Goal: Transaction & Acquisition: Purchase product/service

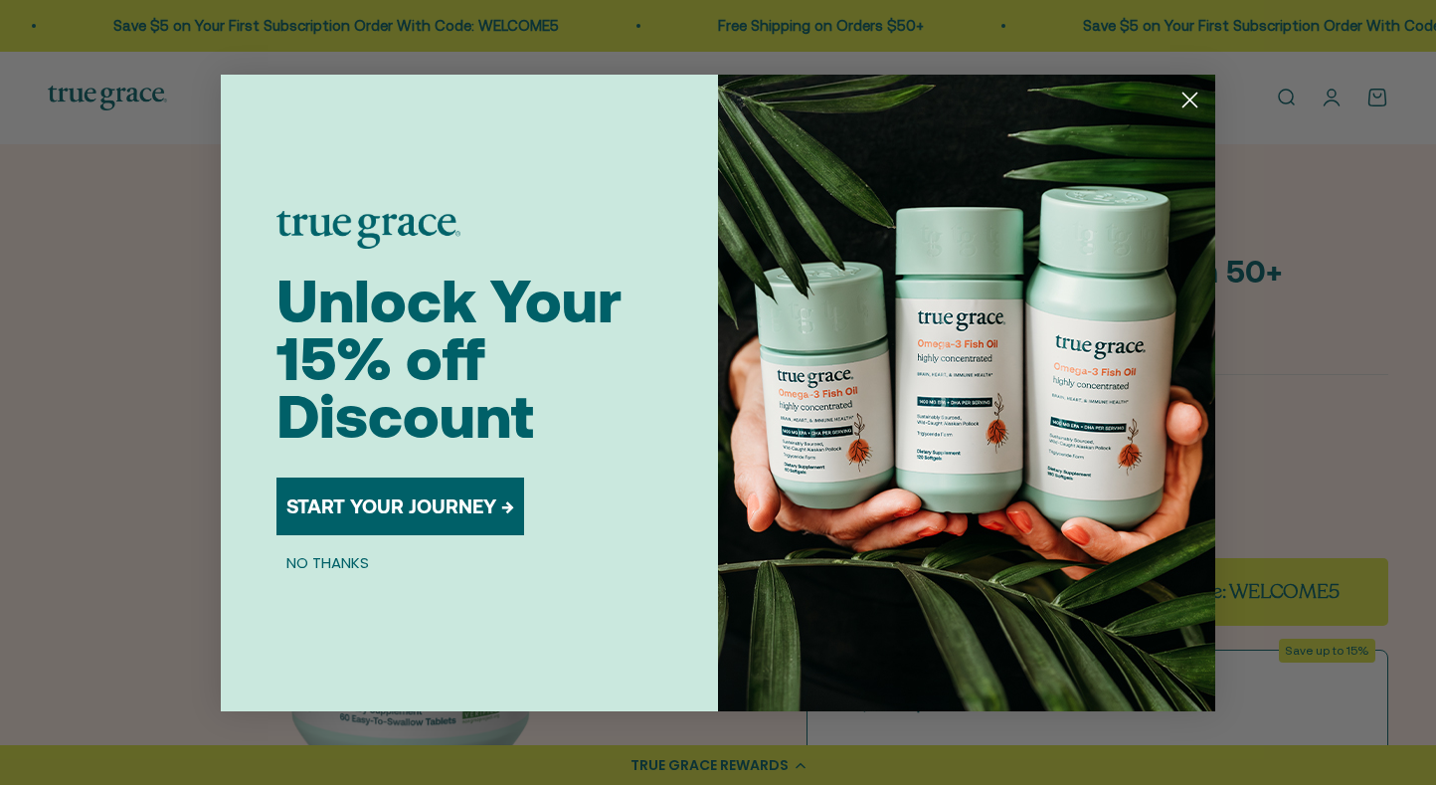
click at [442, 506] on button "START YOUR JOURNEY →" at bounding box center [400, 506] width 248 height 58
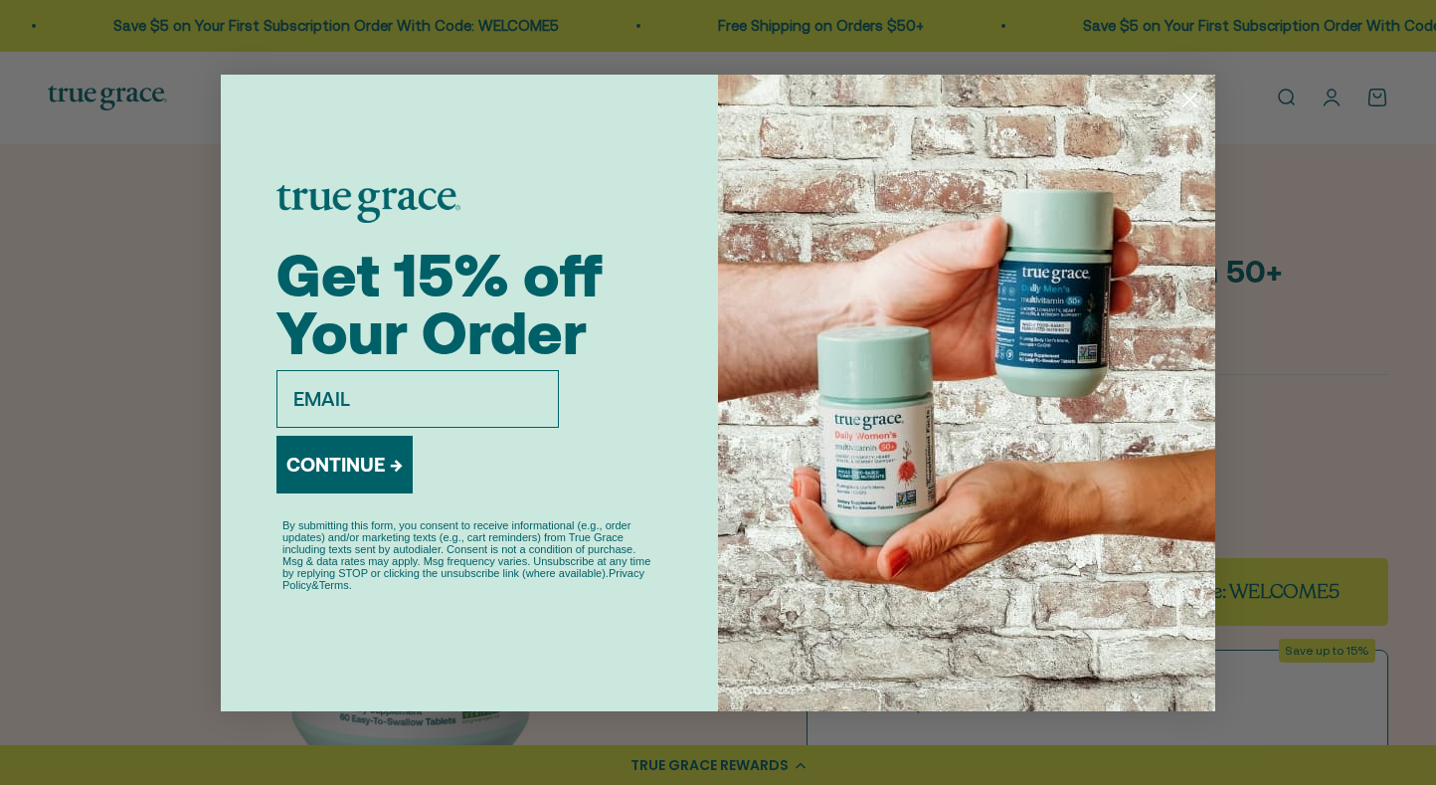
click at [406, 395] on input "email" at bounding box center [417, 399] width 282 height 58
type input "etrain8405@gmail.com"
click at [369, 476] on button "CONTINUE →" at bounding box center [344, 465] width 136 height 58
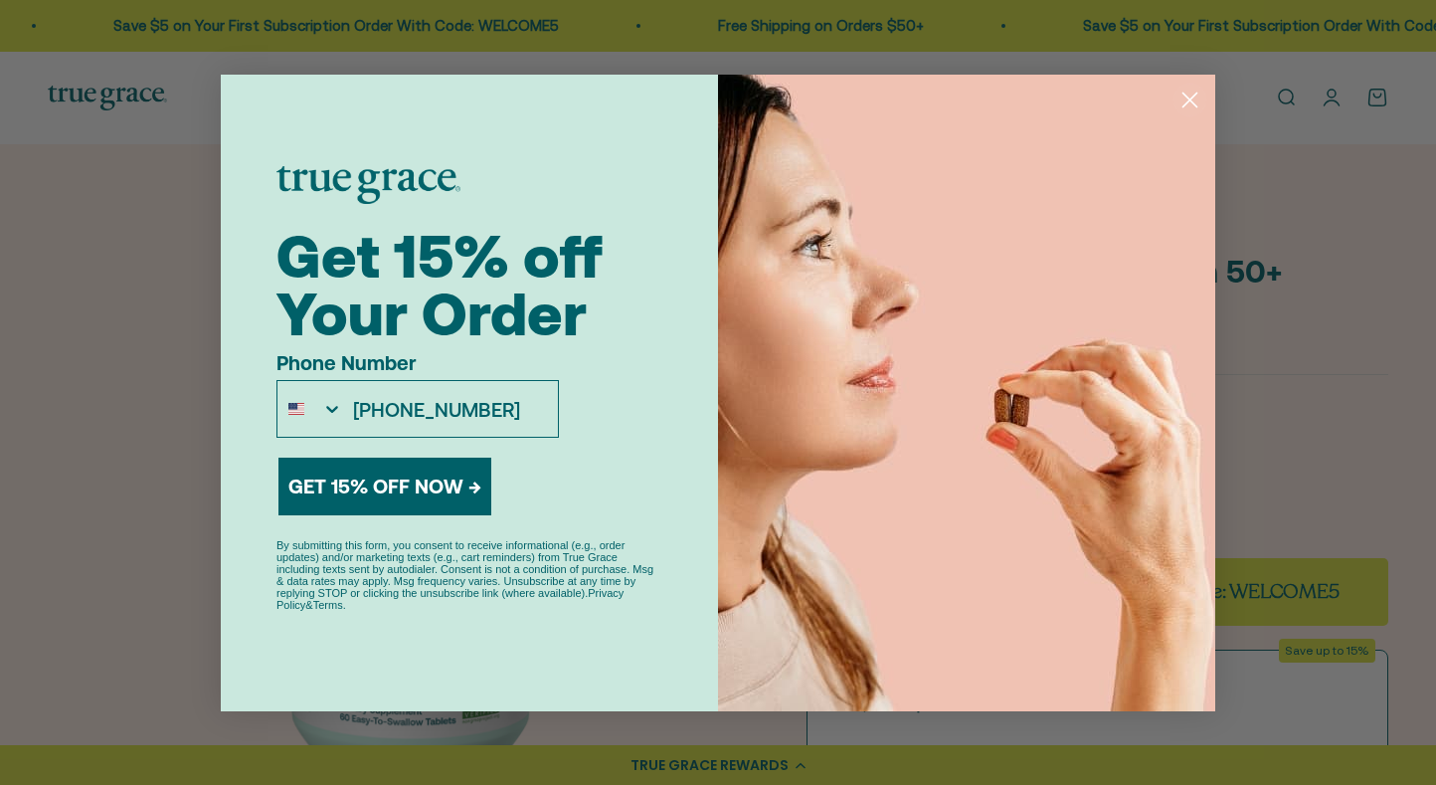
type input "310-663-0601"
click at [358, 488] on button "GET 15% OFF NOW →" at bounding box center [384, 486] width 213 height 58
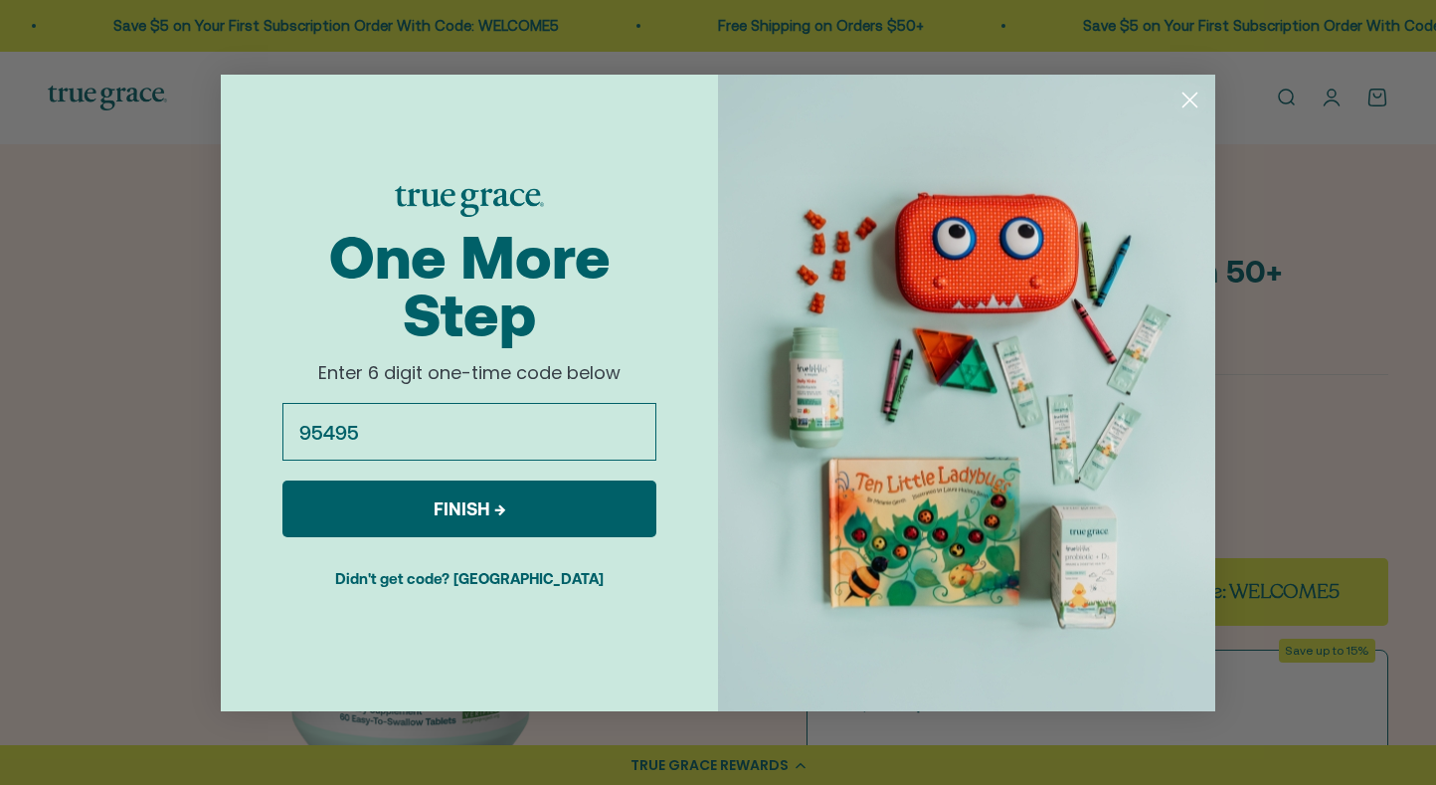
type input "954953"
click input "Submit" at bounding box center [0, 0] width 0 height 0
click at [500, 514] on button "FINISH →" at bounding box center [469, 508] width 374 height 57
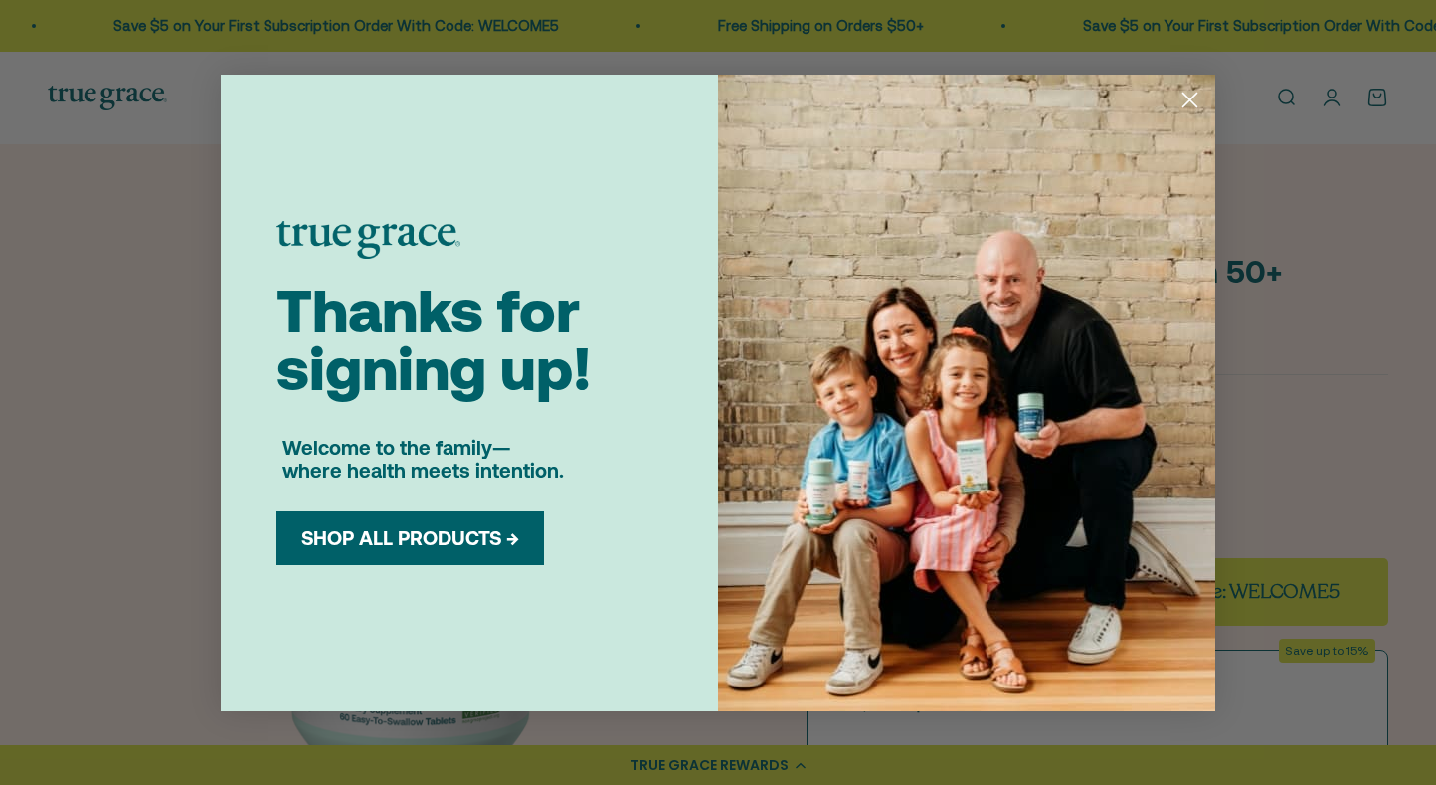
click at [442, 544] on button "SHOP ALL PRODUCTS →" at bounding box center [410, 538] width 238 height 24
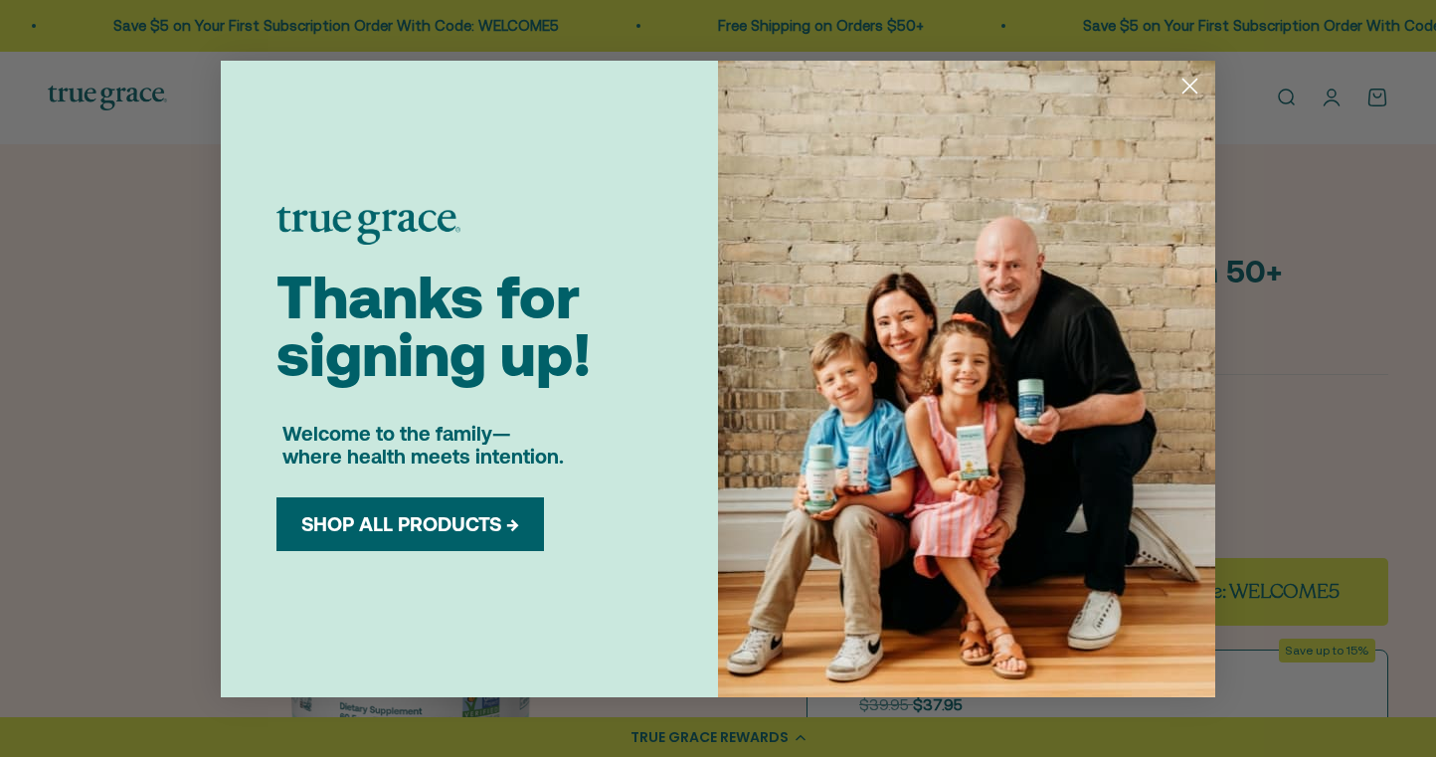
click at [346, 532] on button "SHOP ALL PRODUCTS →" at bounding box center [410, 524] width 238 height 24
click at [1187, 81] on circle "Close dialog" at bounding box center [1189, 85] width 33 height 33
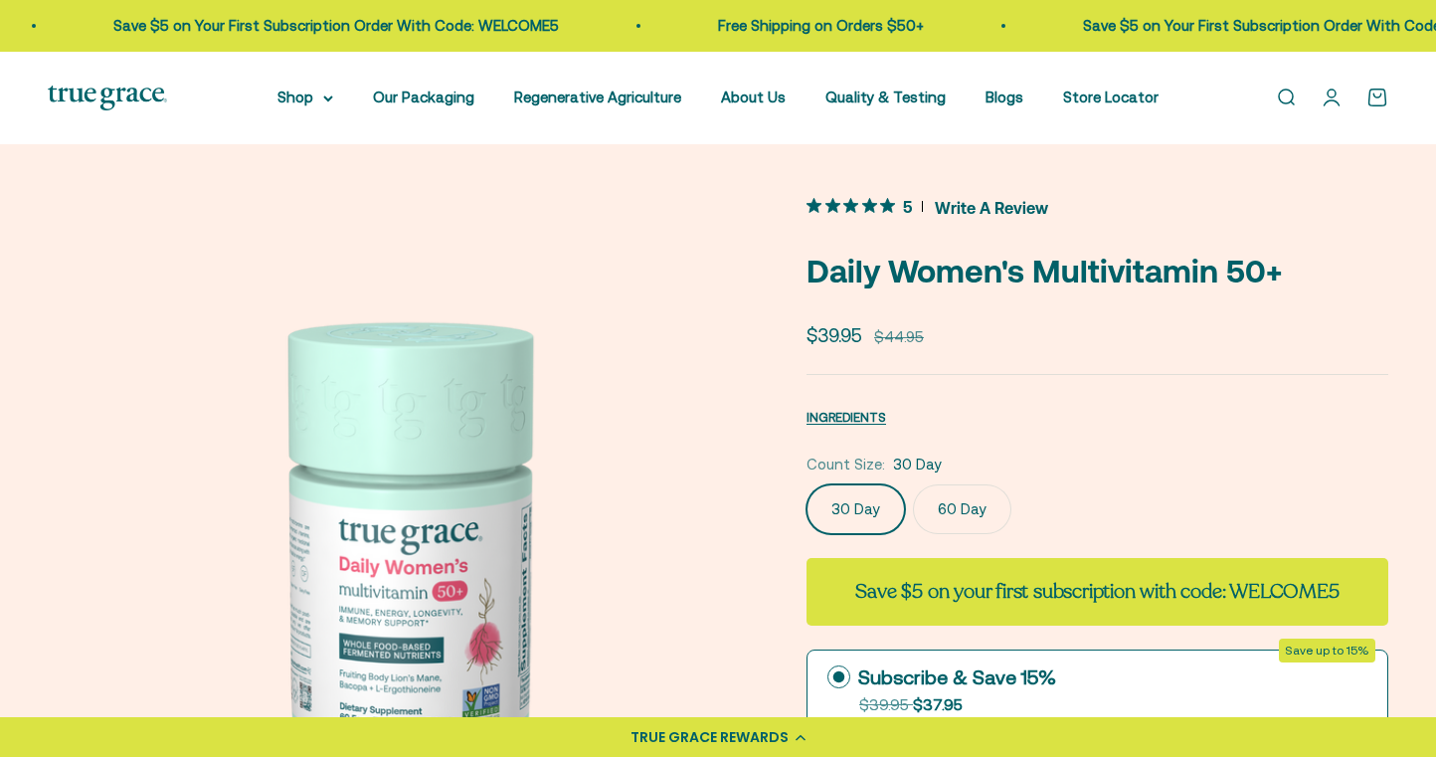
click at [735, 742] on div "TRUE GRACE REWARDS" at bounding box center [709, 737] width 158 height 21
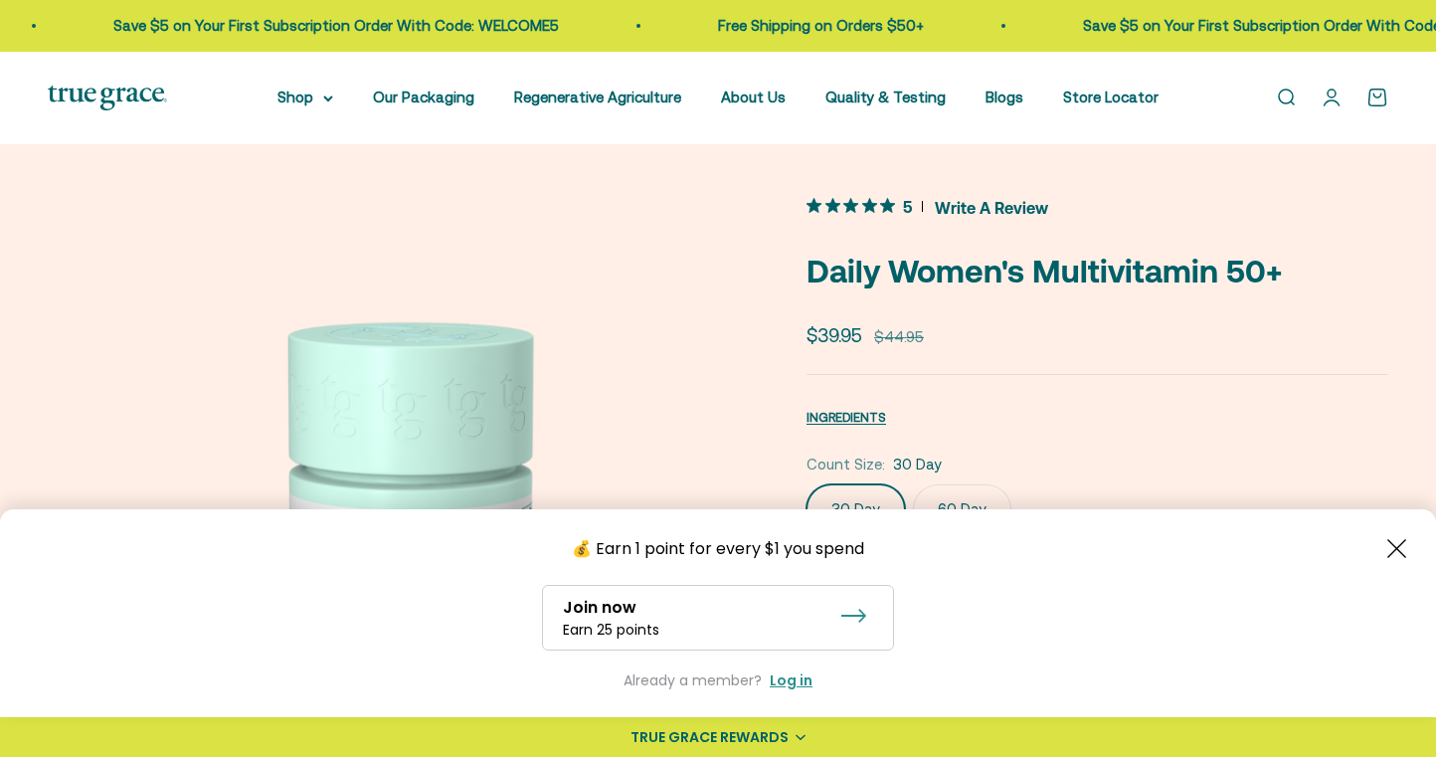
click at [1336, 97] on link "Open account page" at bounding box center [1331, 98] width 22 height 22
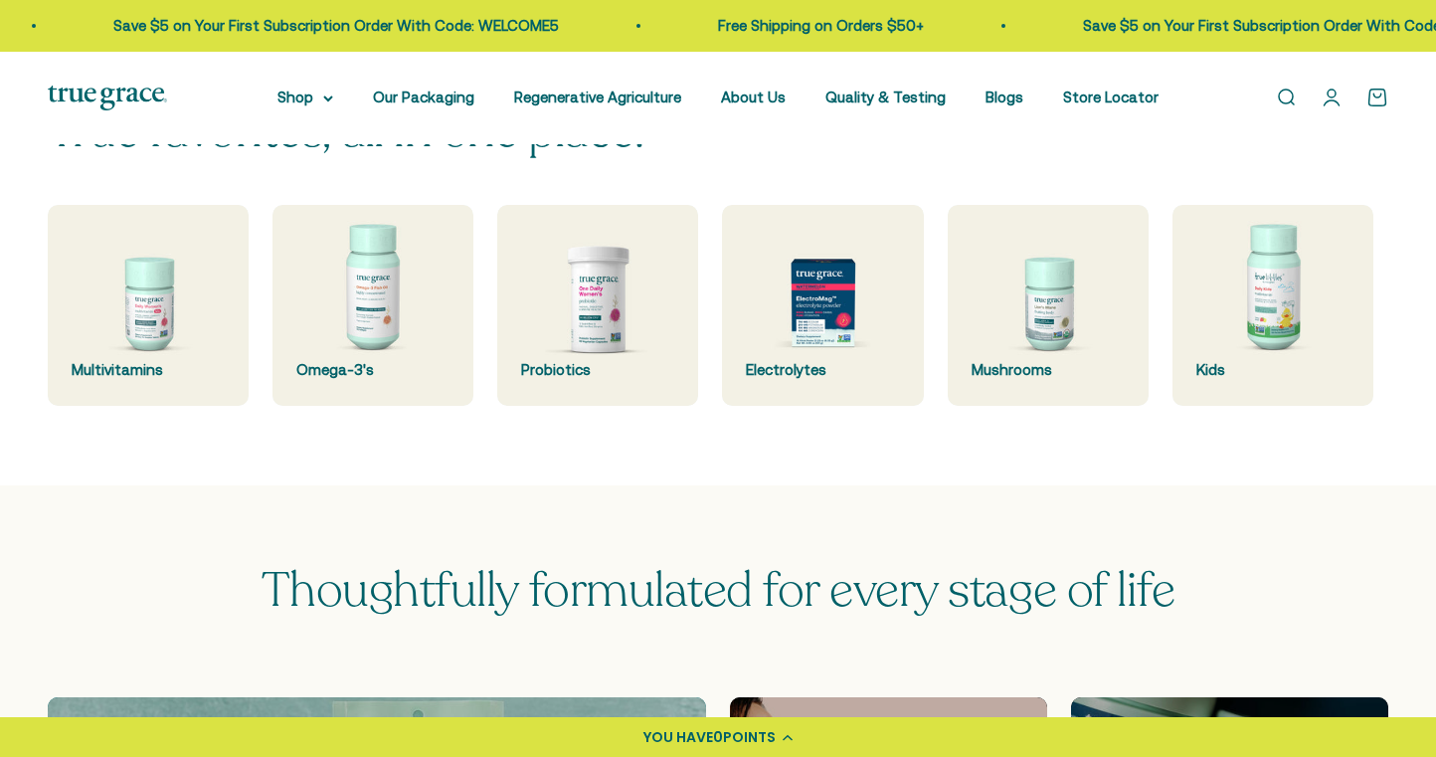
scroll to position [526, 0]
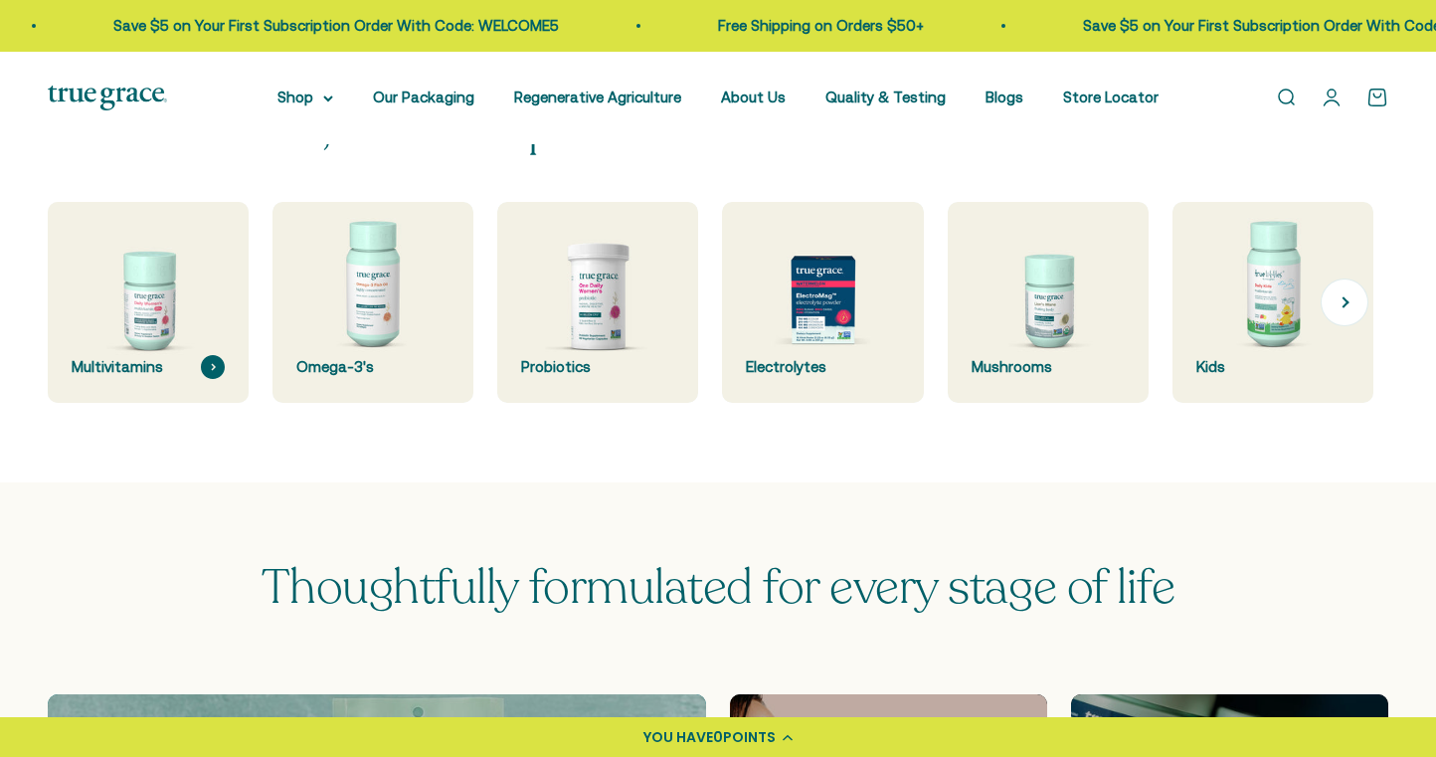
click at [169, 313] on img at bounding box center [148, 302] width 213 height 213
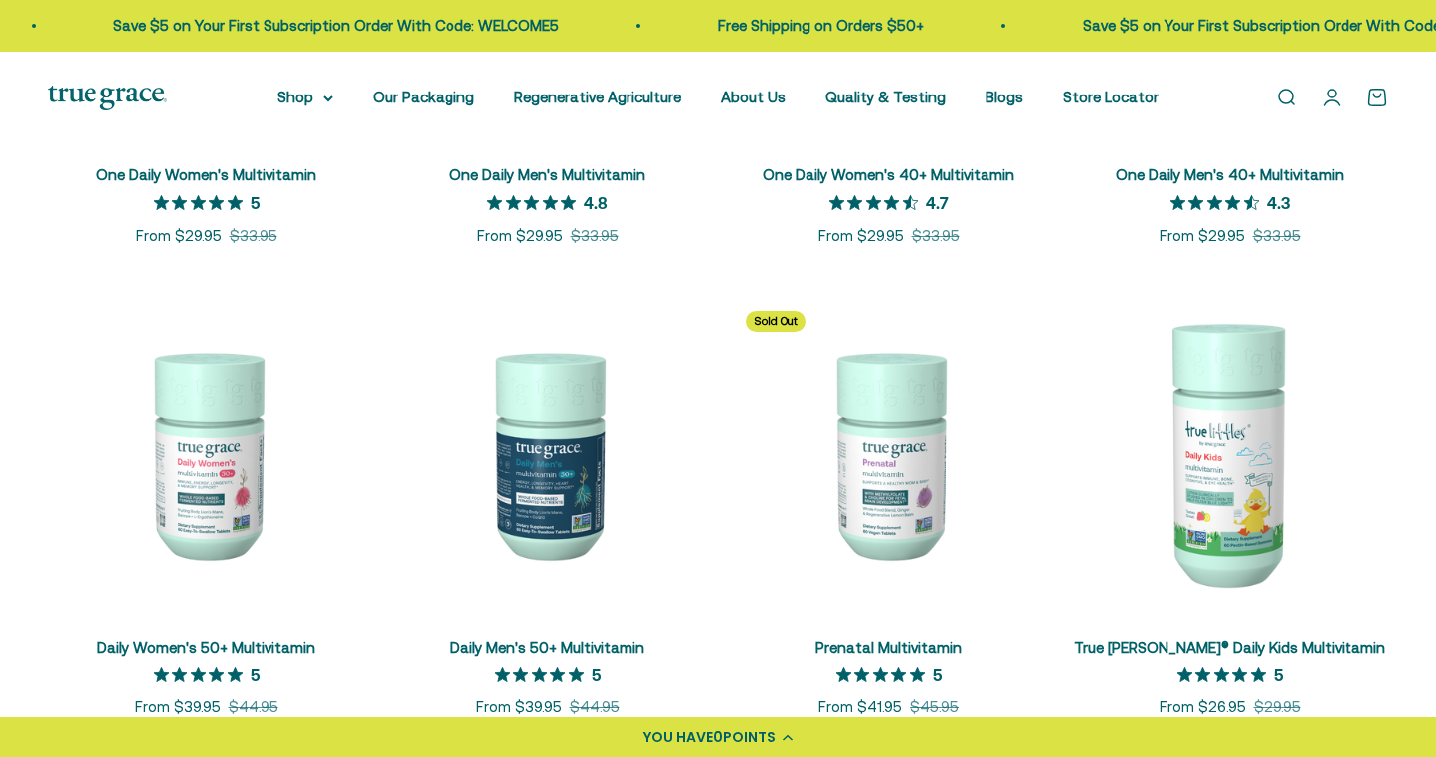
scroll to position [738, 0]
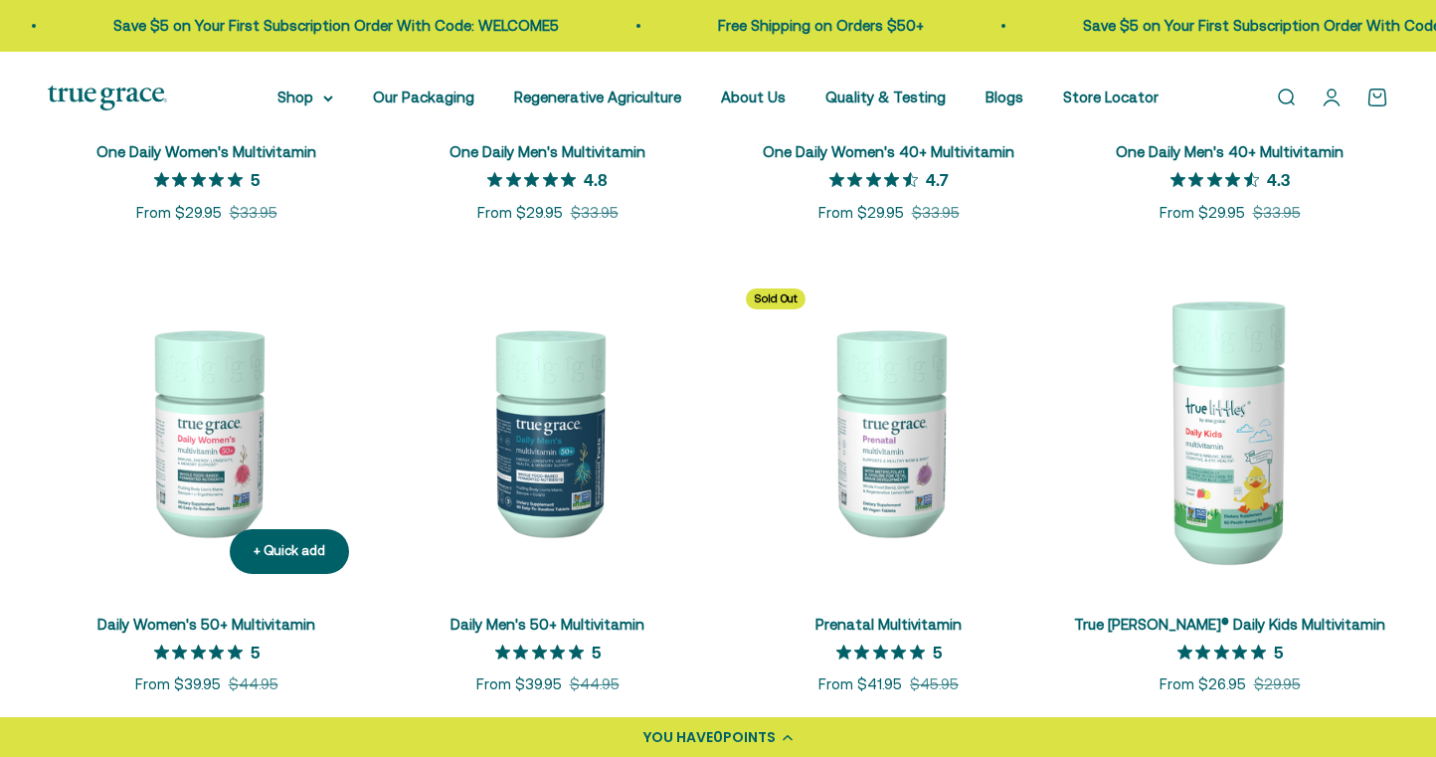
click at [186, 466] on img at bounding box center [206, 430] width 317 height 317
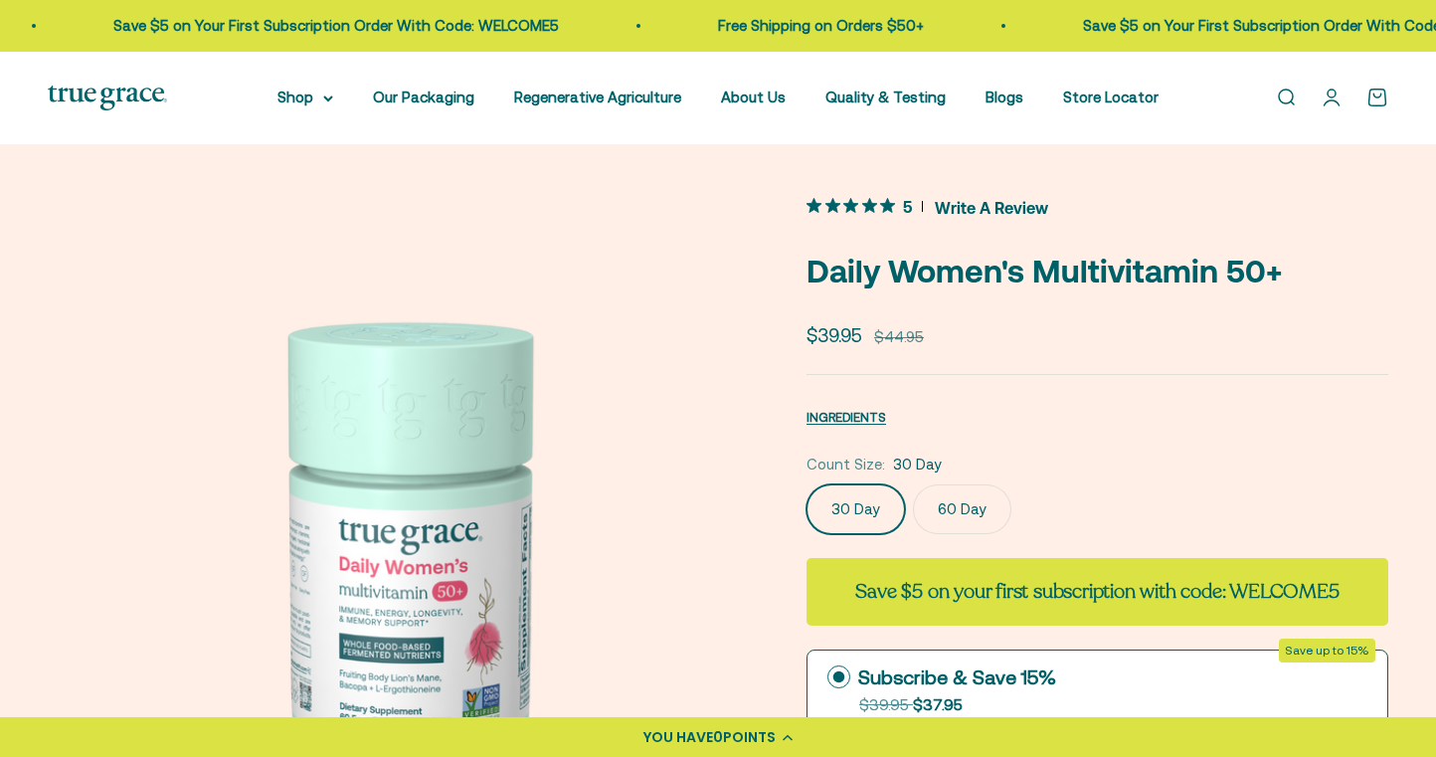
scroll to position [359, 0]
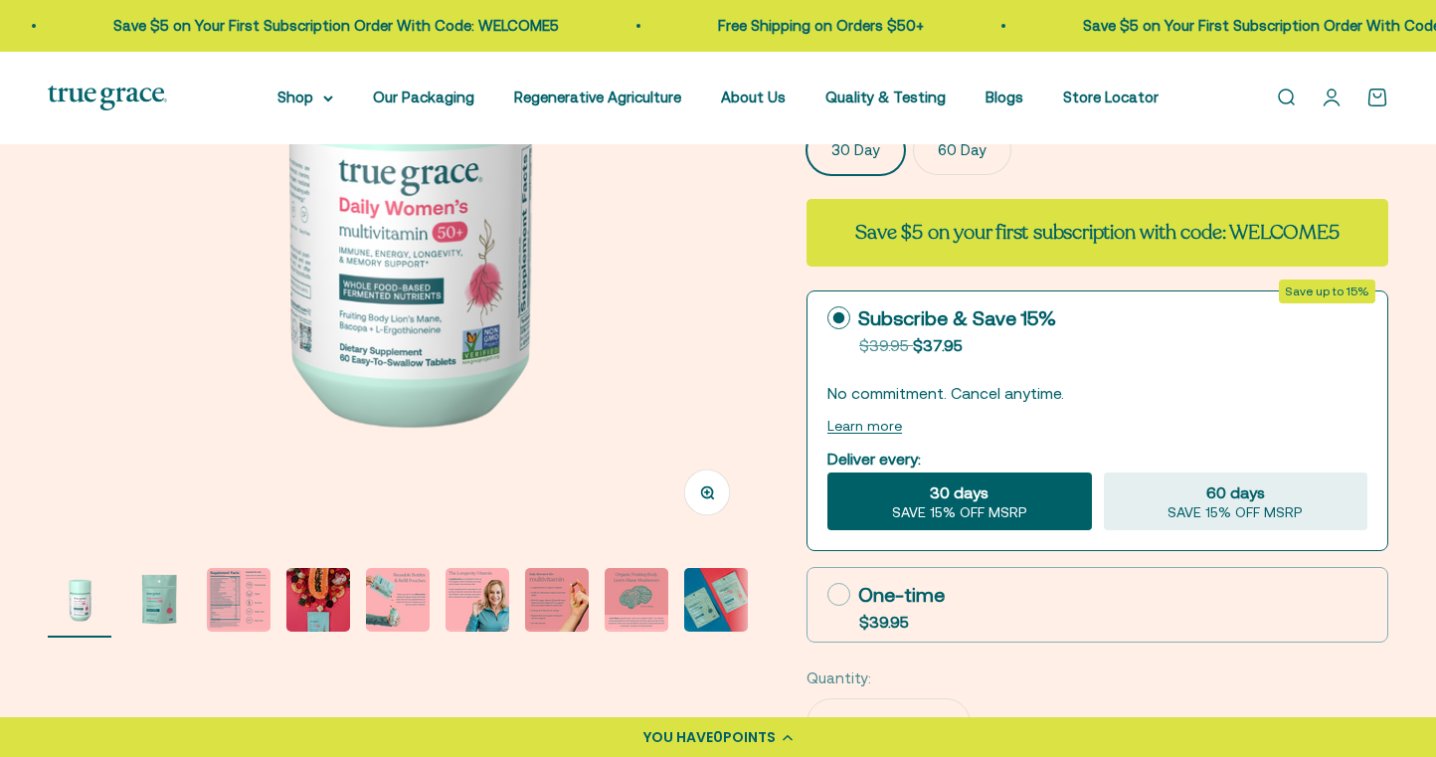
click at [163, 607] on img "Go to item 2" at bounding box center [159, 600] width 64 height 64
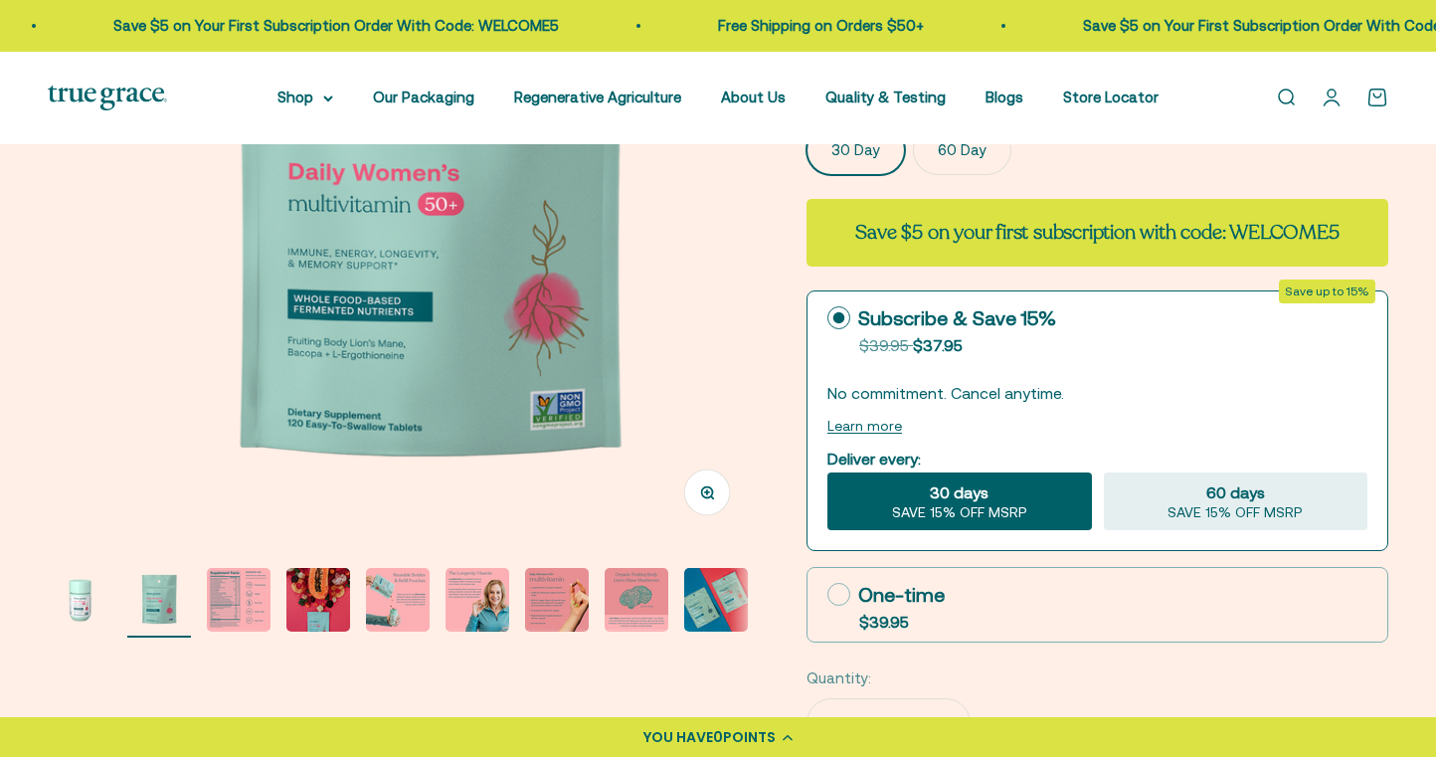
scroll to position [0, 735]
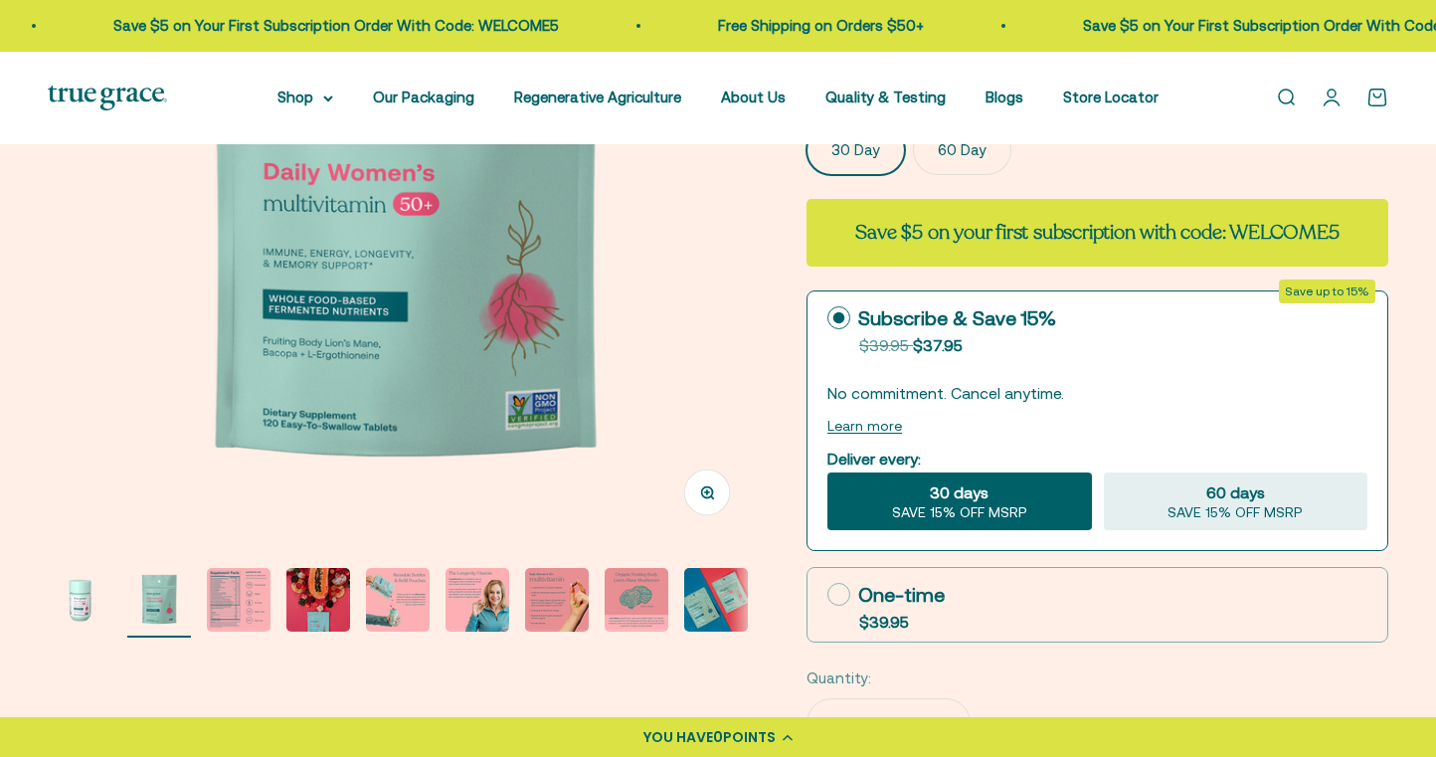
click at [244, 611] on img "Go to item 3" at bounding box center [239, 600] width 64 height 64
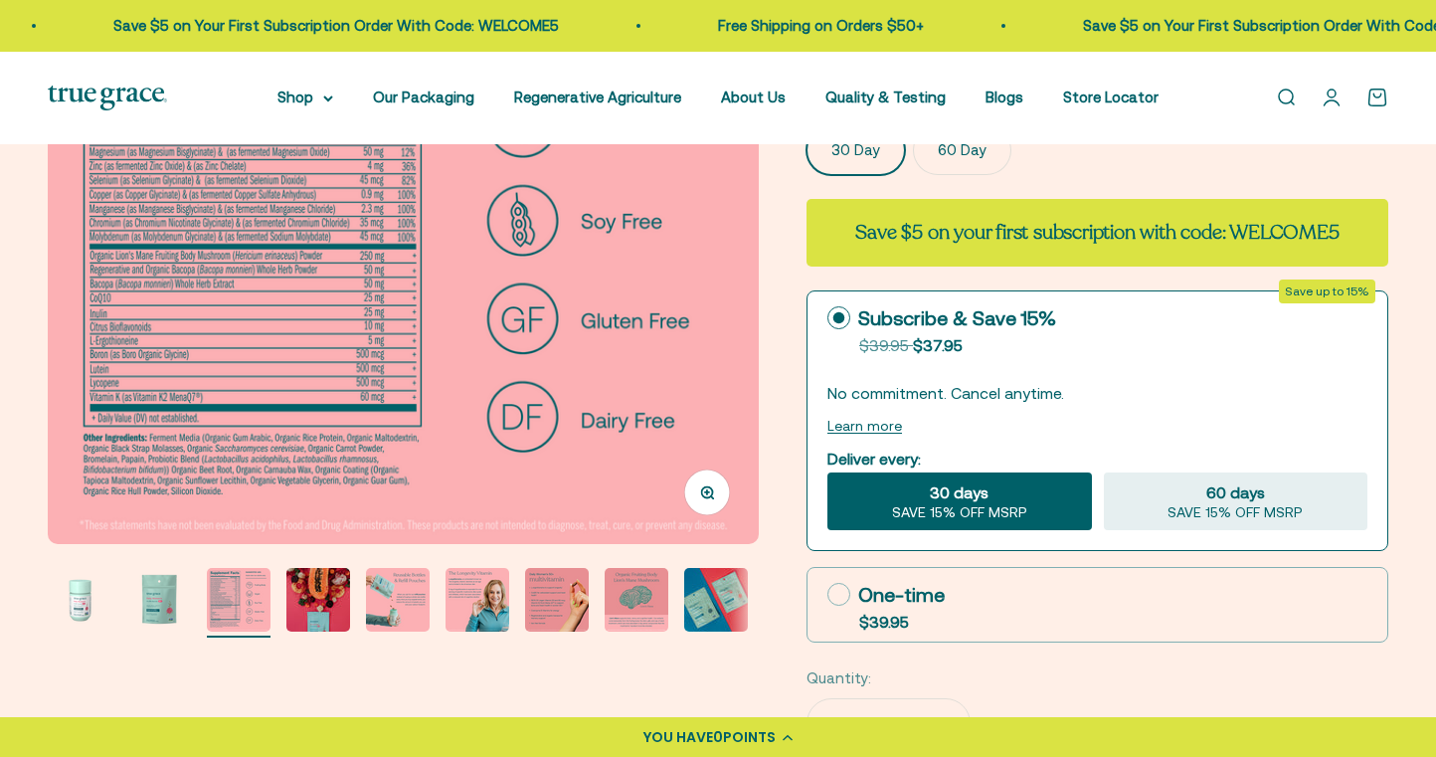
scroll to position [0, 1470]
click at [327, 612] on img "Go to item 4" at bounding box center [318, 600] width 64 height 64
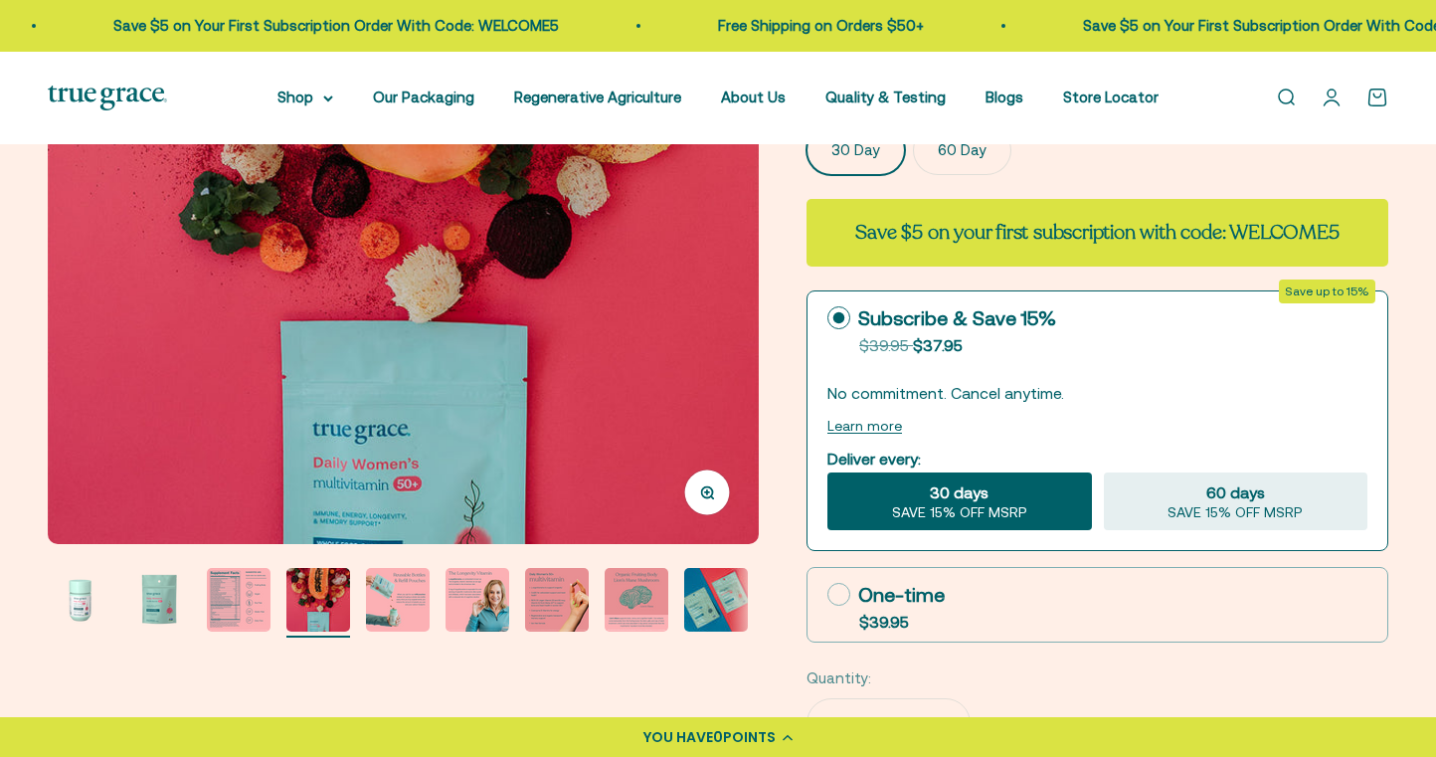
click at [399, 598] on img "Go to item 5" at bounding box center [398, 600] width 64 height 64
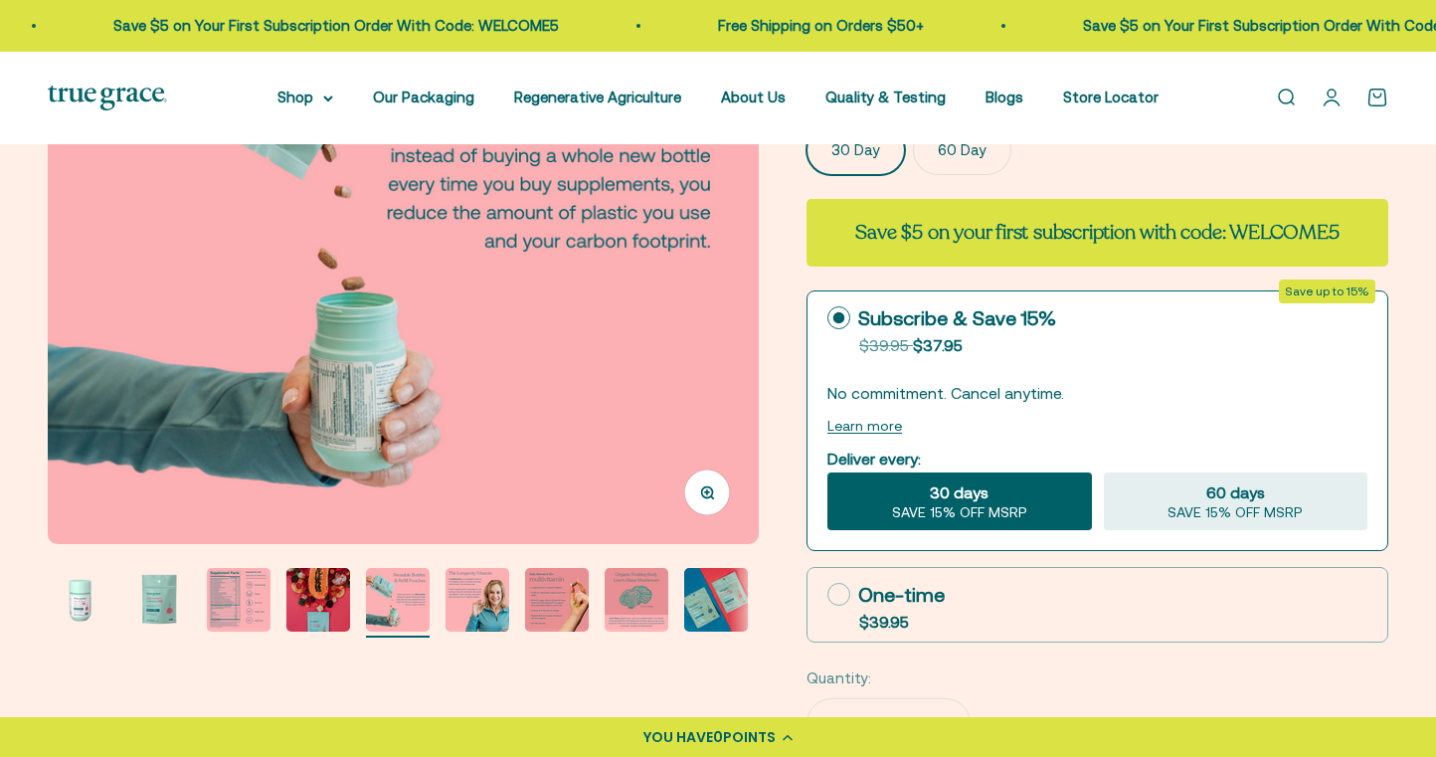
click at [466, 594] on img "Go to item 6" at bounding box center [477, 600] width 64 height 64
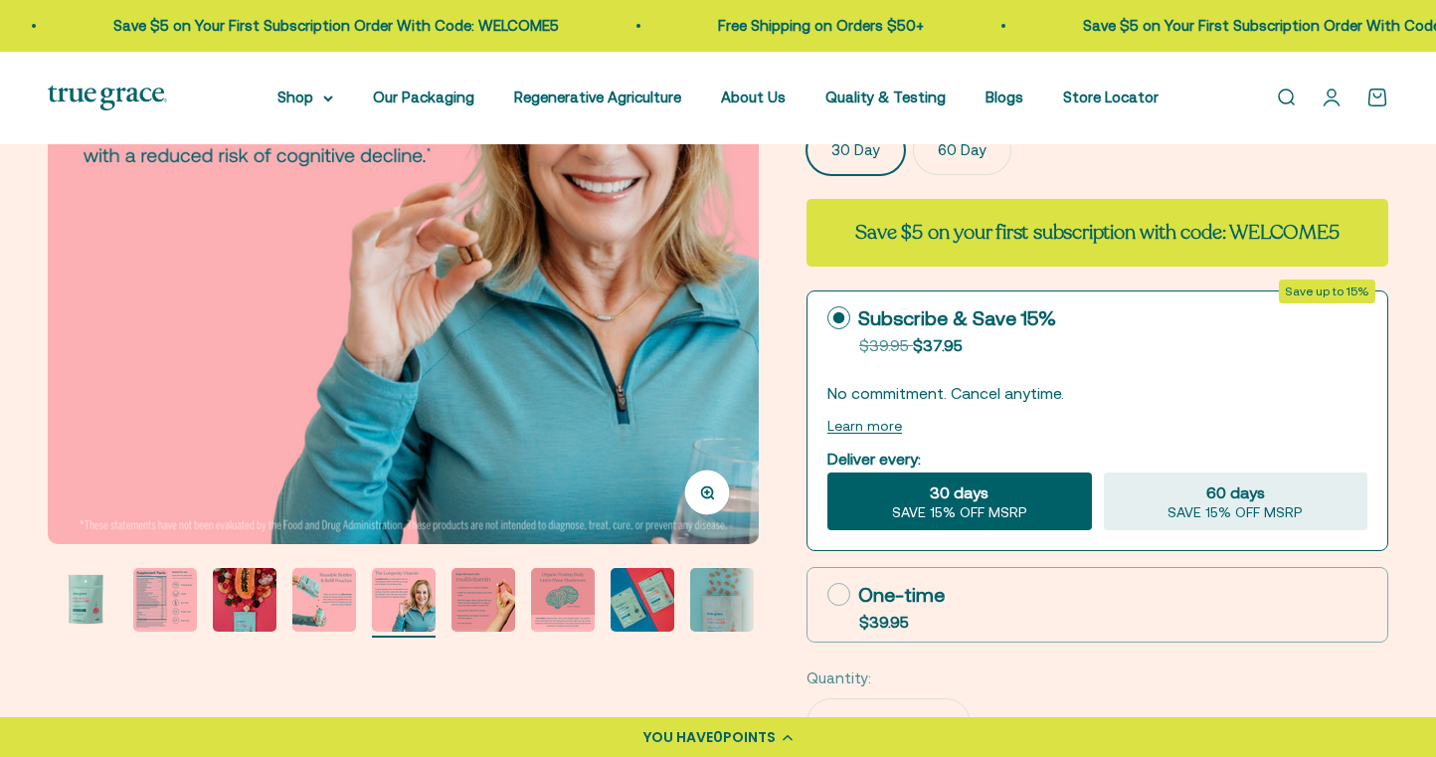
click at [563, 593] on img "Go to item 8" at bounding box center [563, 600] width 64 height 64
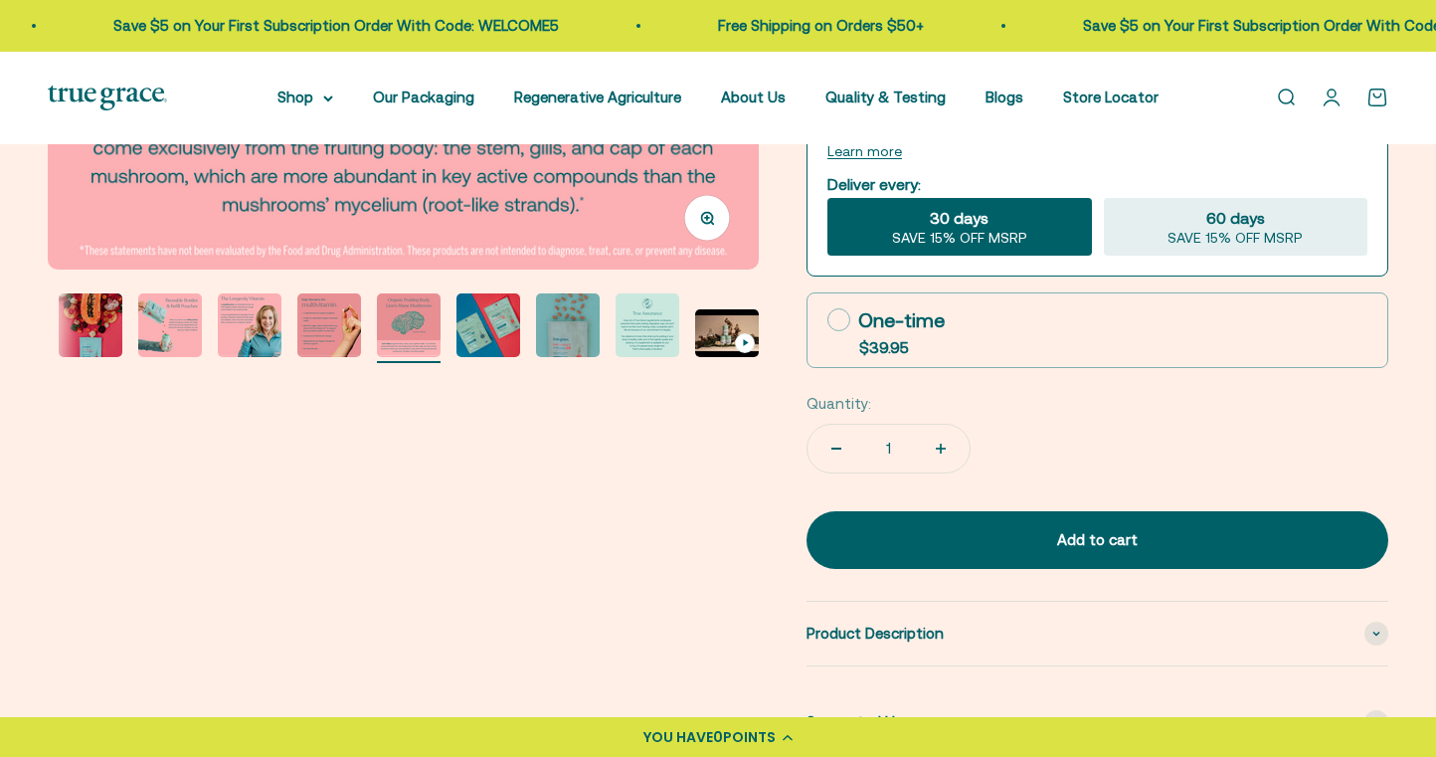
scroll to position [464, 0]
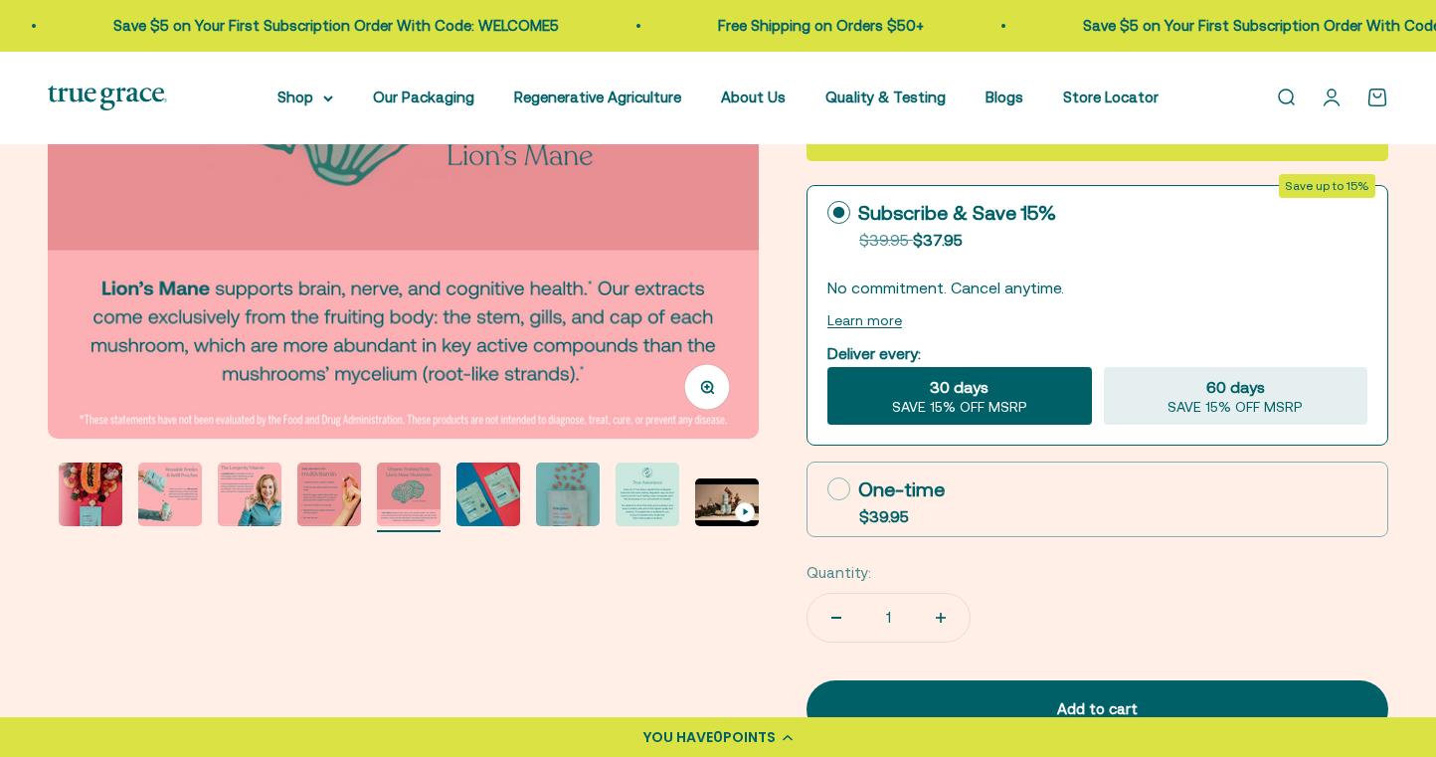
click at [837, 214] on circle at bounding box center [839, 213] width 12 height 12
click at [827, 213] on input "Subscribe & Save 15% Original price strikethrough: $39.95 , Discounted price: $…" at bounding box center [826, 212] width 1 height 1
click at [833, 489] on icon at bounding box center [838, 488] width 23 height 23
click at [827, 489] on input "One-time $39.95" at bounding box center [826, 488] width 1 height 1
radio input "true"
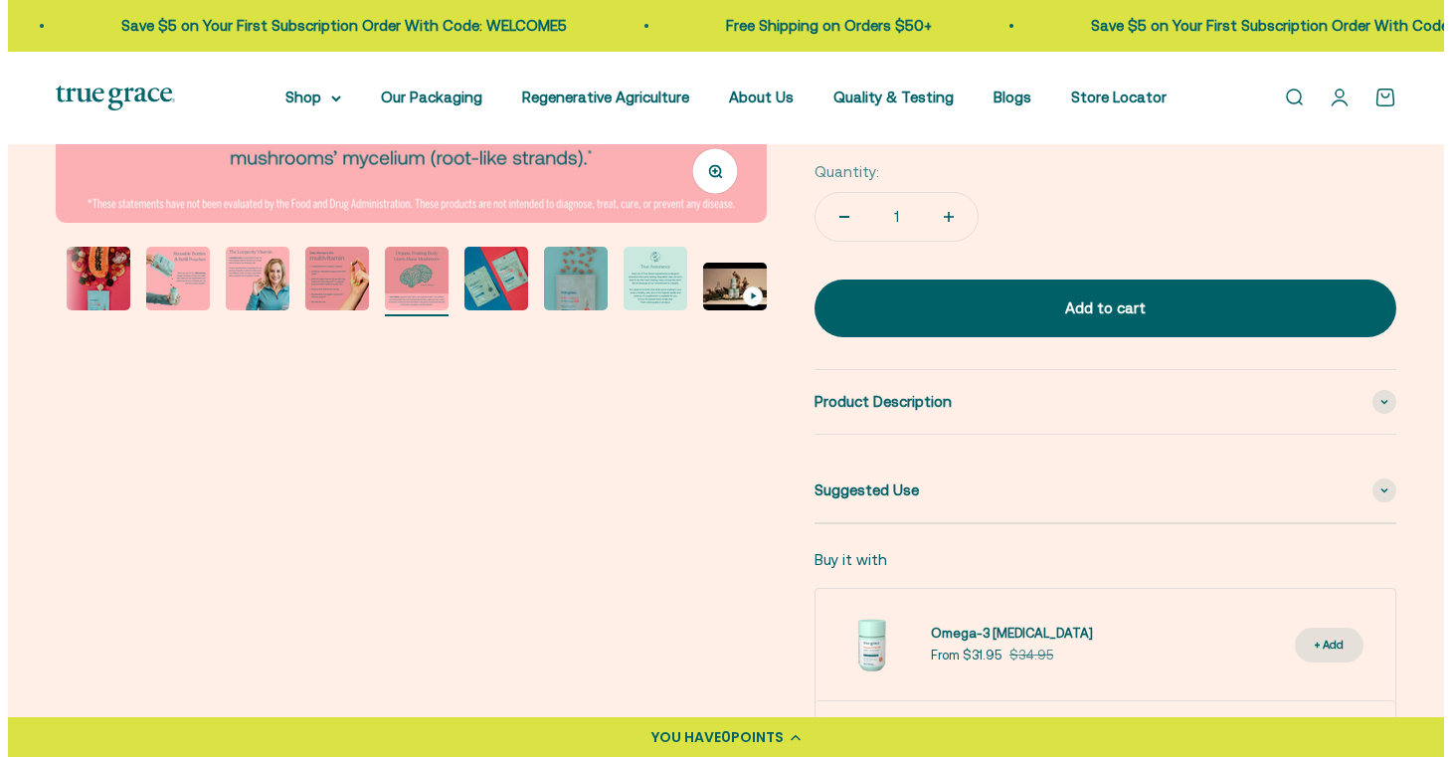
scroll to position [536, 0]
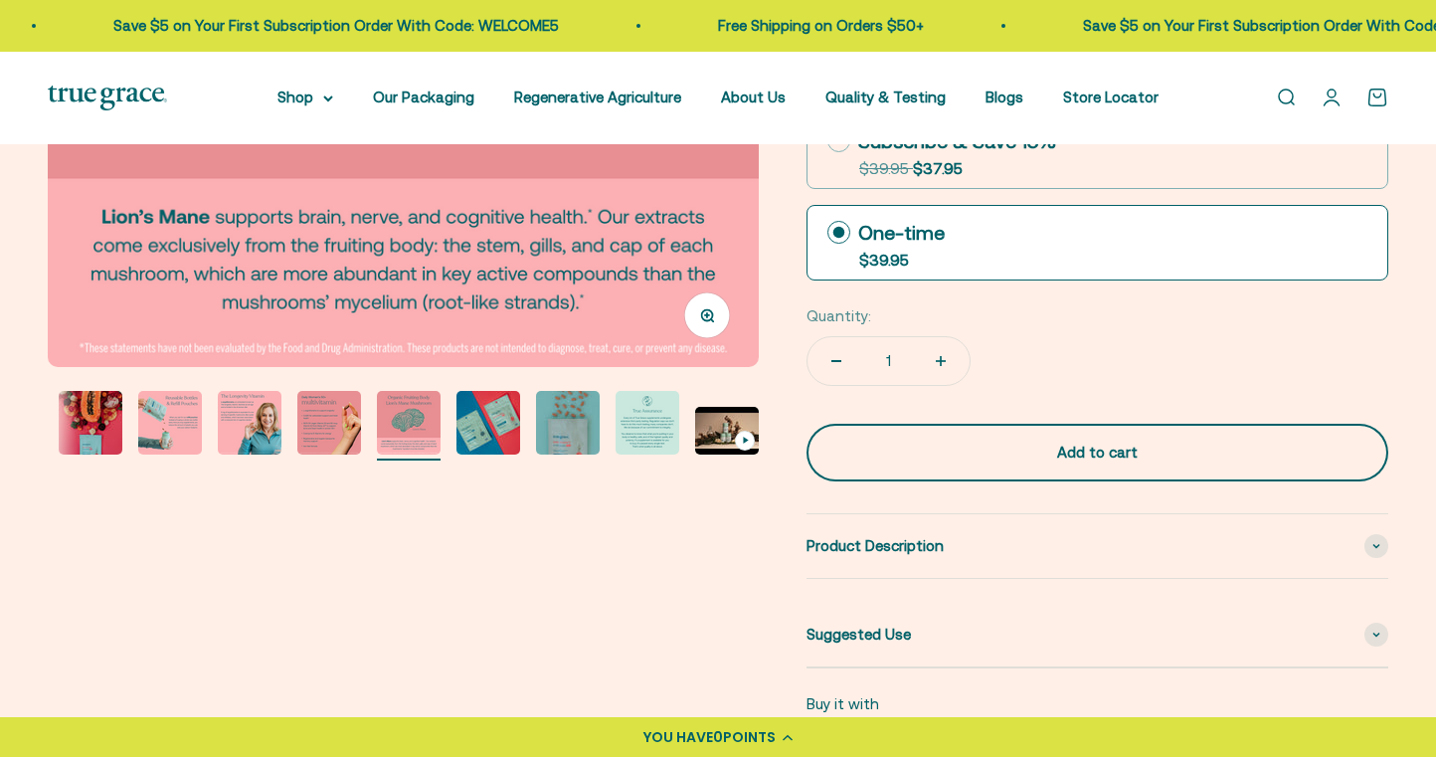
click at [1169, 445] on div "Add to cart" at bounding box center [1097, 452] width 502 height 24
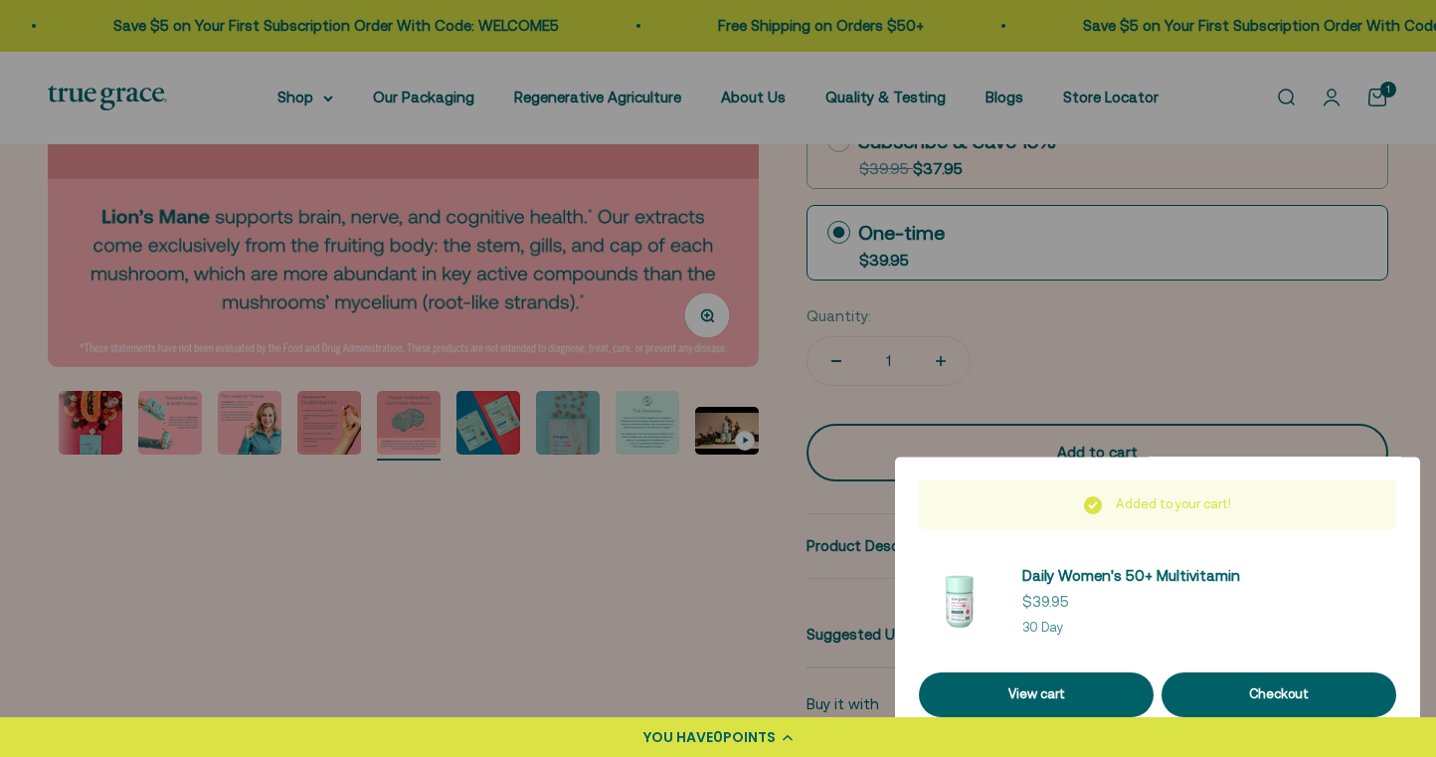
scroll to position [0, 5201]
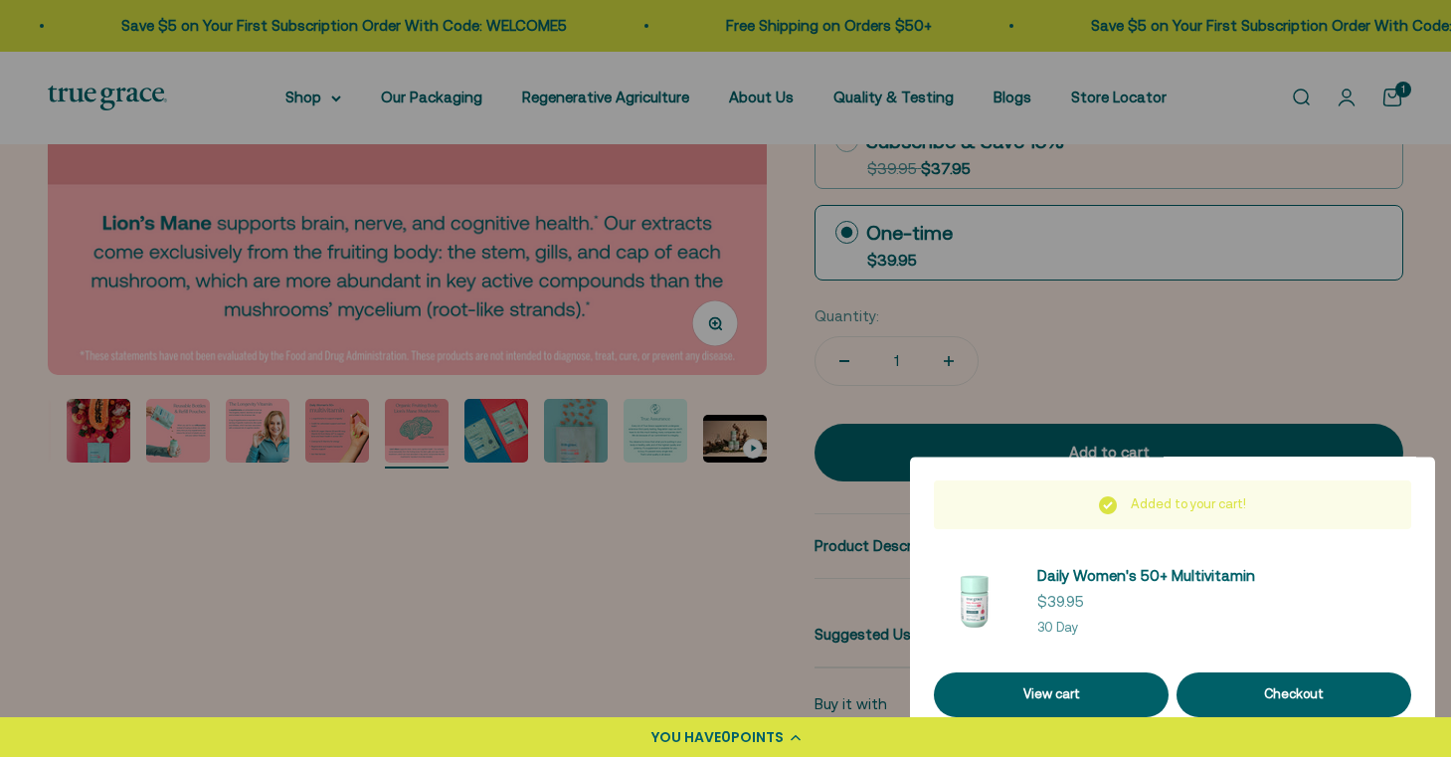
click at [620, 630] on div at bounding box center [725, 378] width 1451 height 757
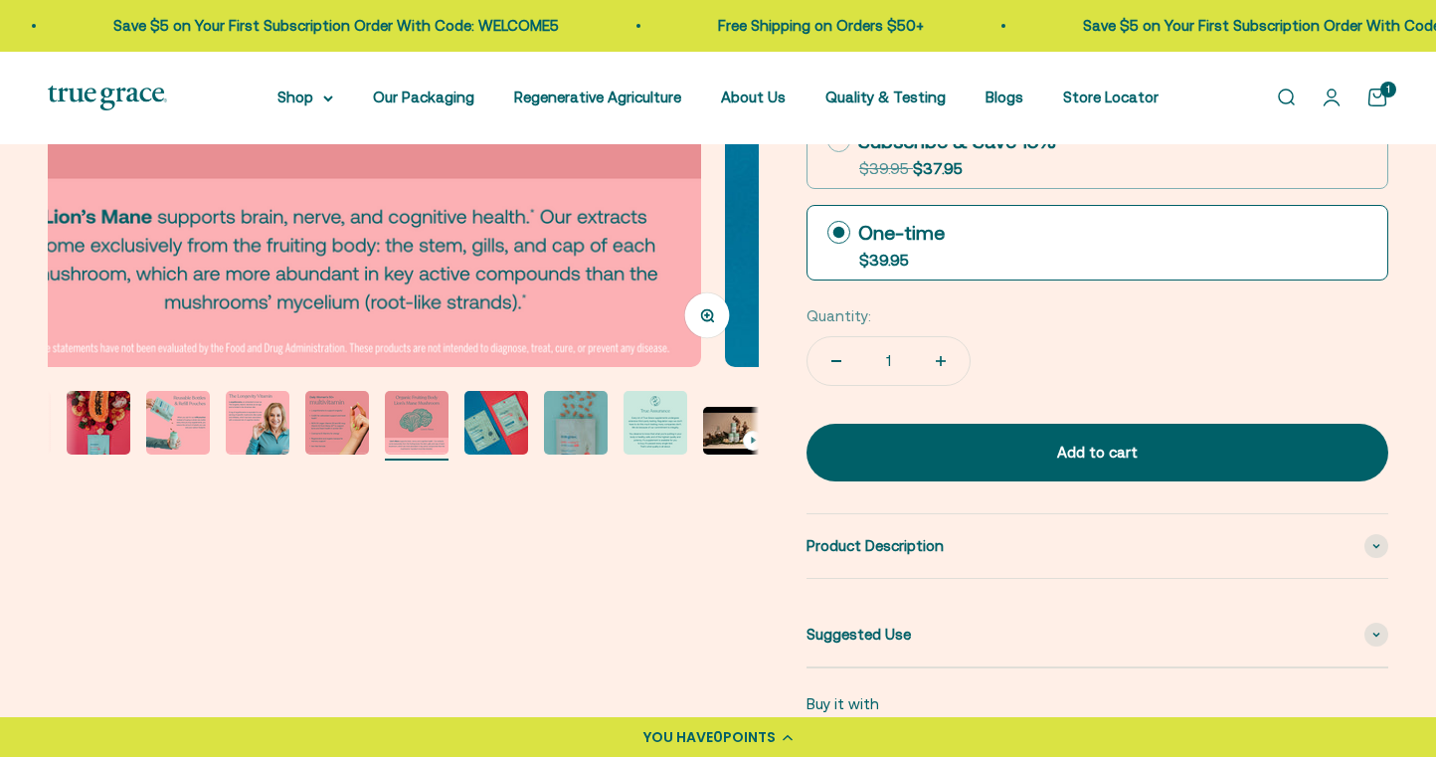
scroll to position [0, 5144]
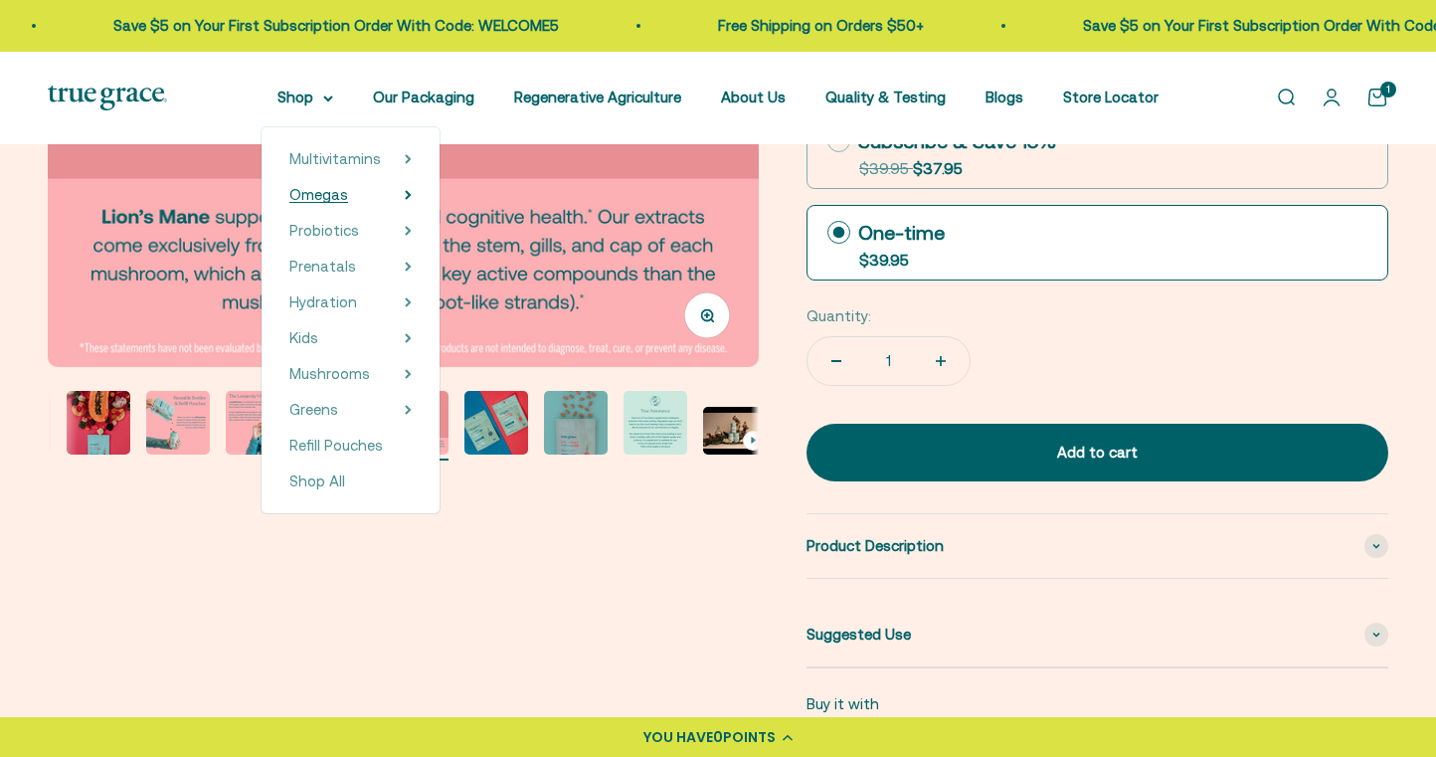
click at [303, 195] on span "Omegas" at bounding box center [318, 194] width 59 height 17
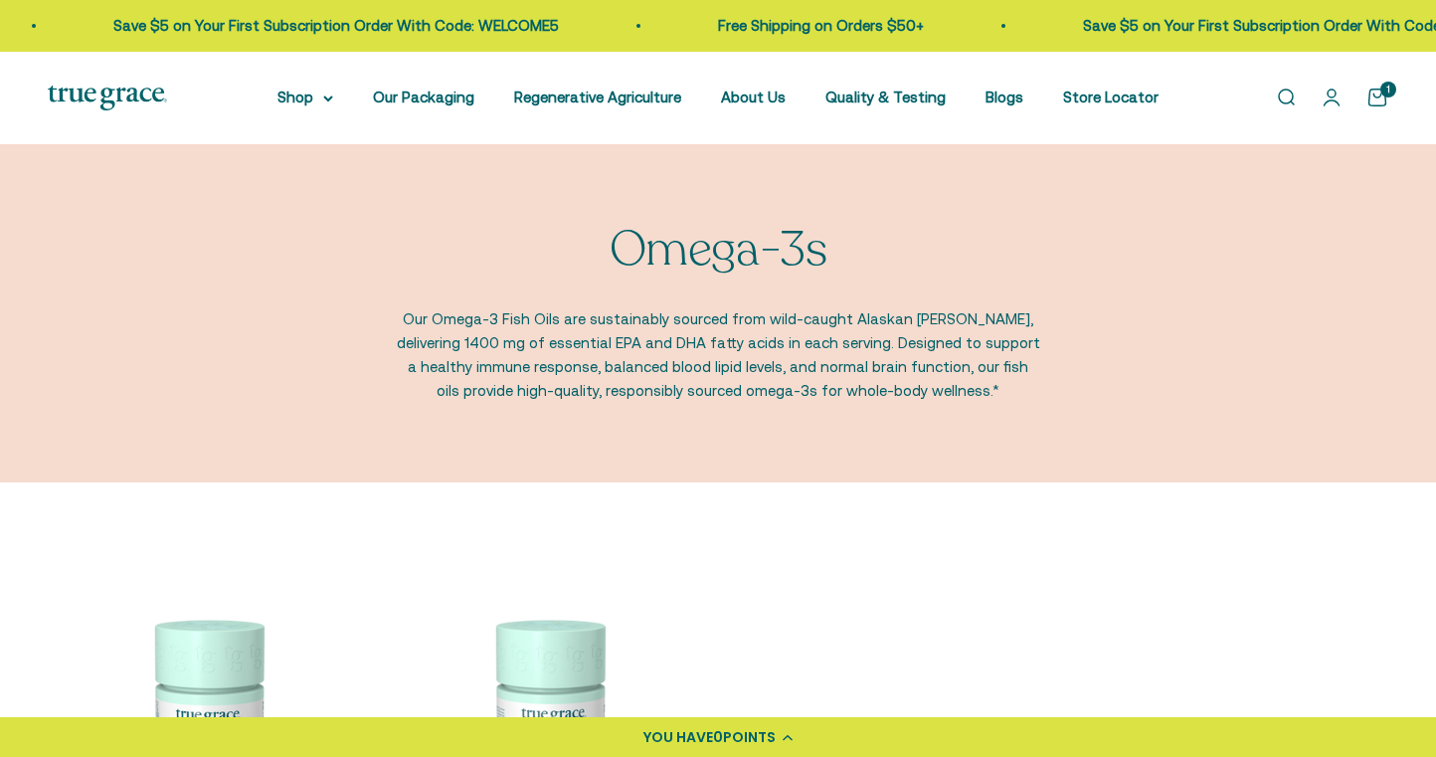
click at [1280, 97] on link "Open search" at bounding box center [1286, 98] width 22 height 22
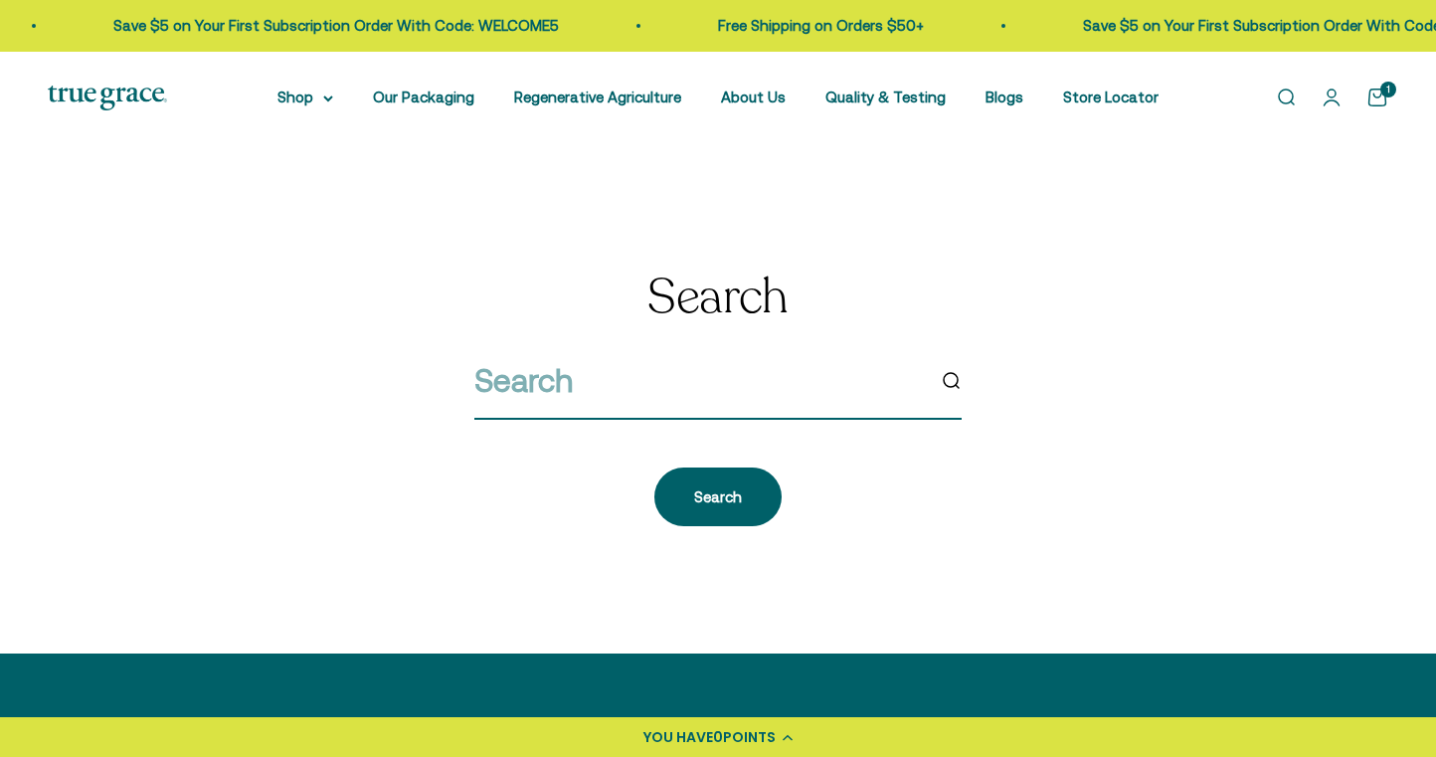
click at [605, 381] on input "search" at bounding box center [698, 380] width 449 height 51
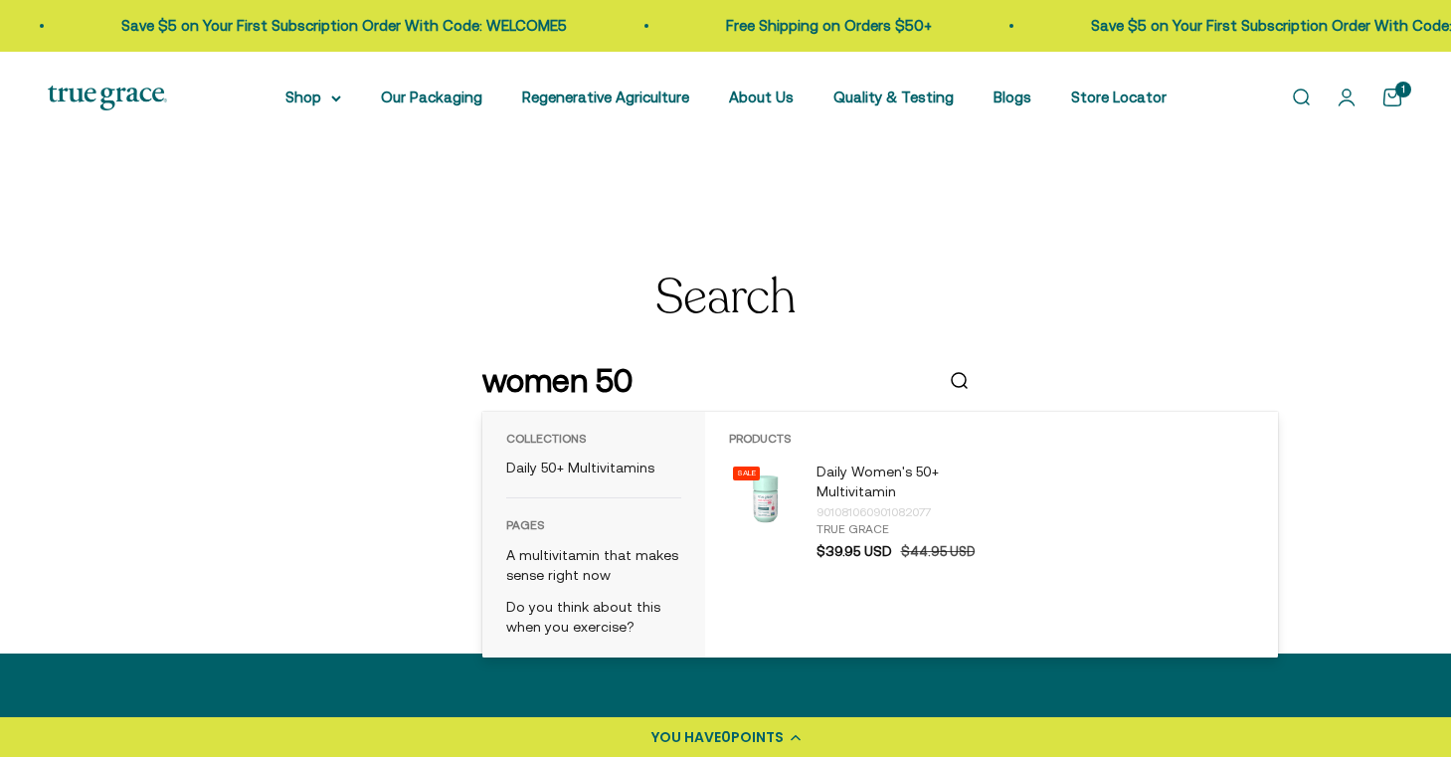
type input "women 50+"
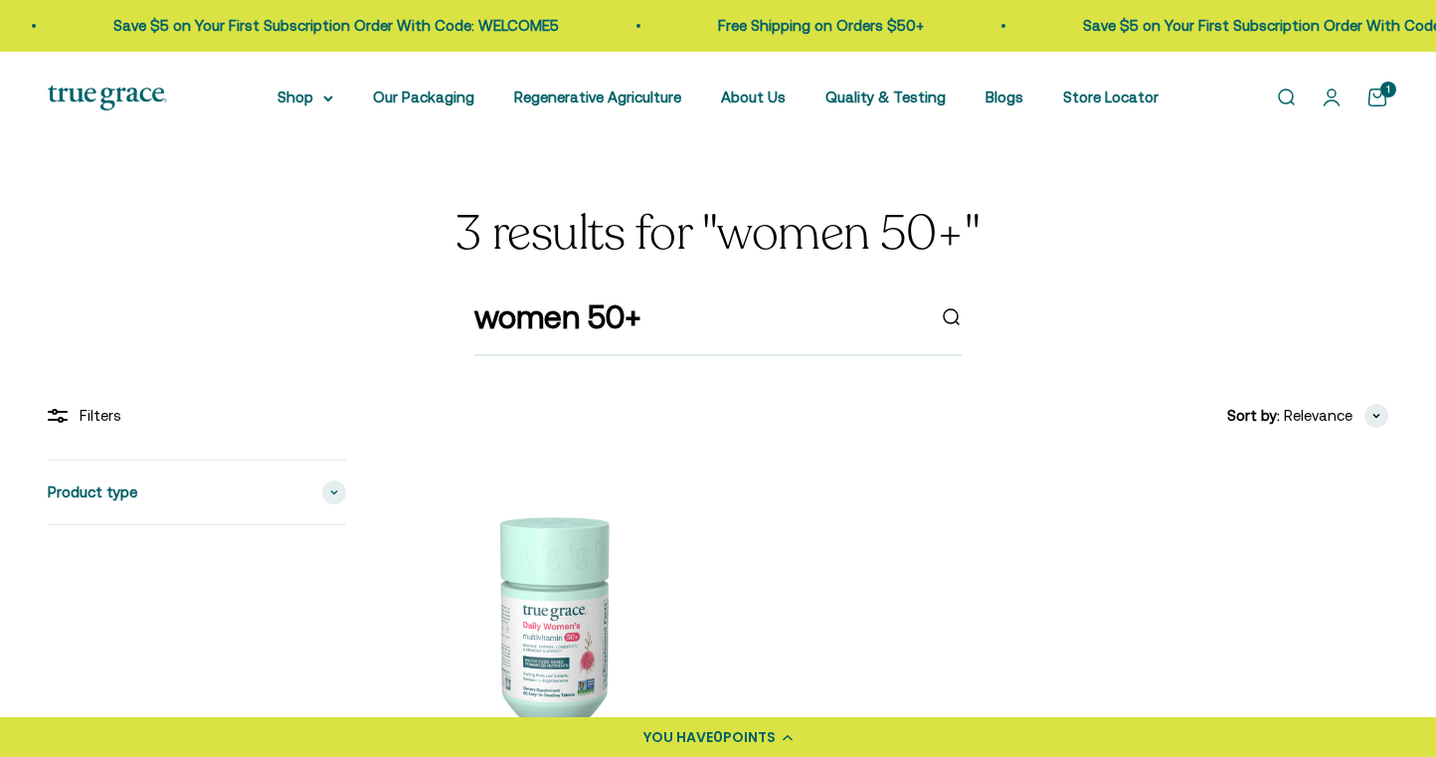
click at [699, 346] on div "women 50+" at bounding box center [717, 323] width 487 height 65
click at [697, 322] on input "women 50+" at bounding box center [698, 316] width 449 height 51
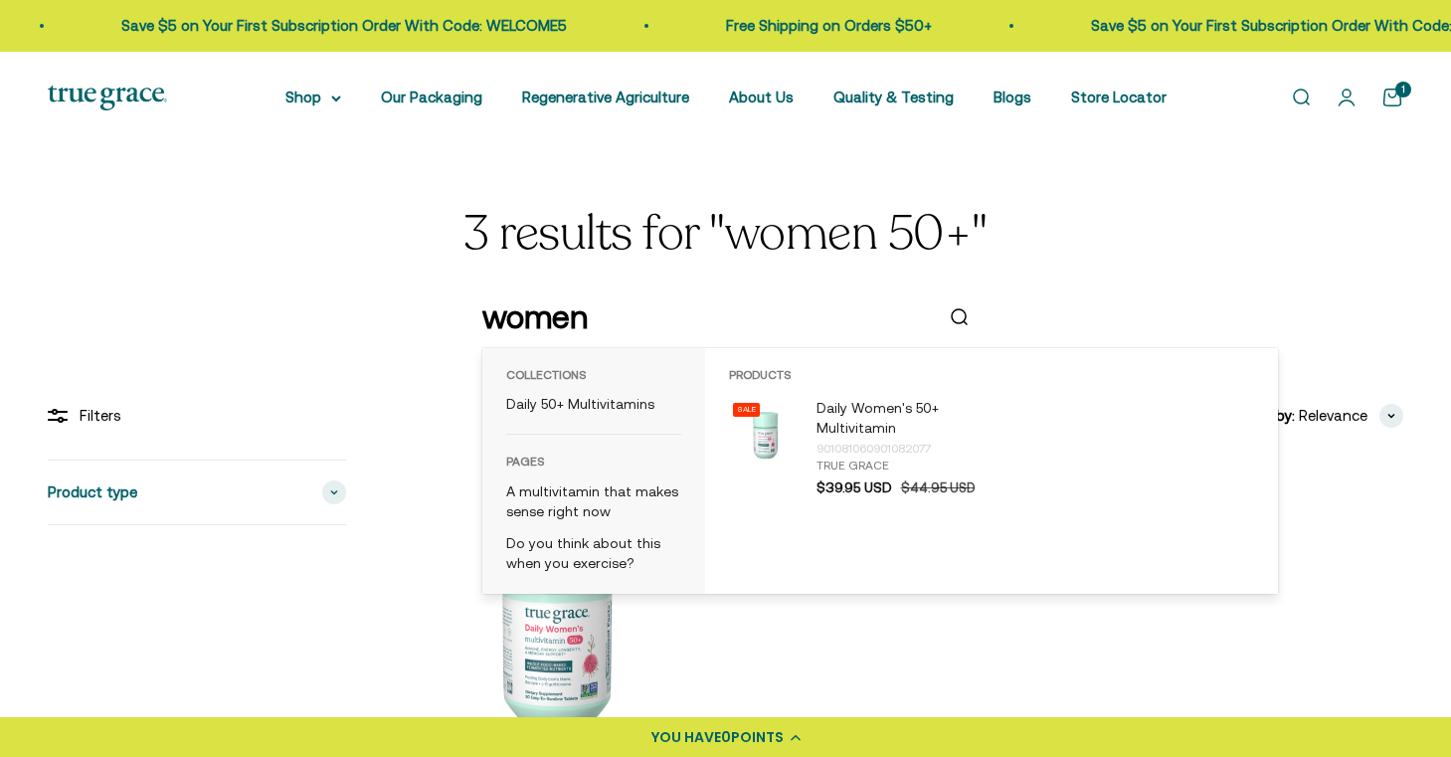
type input "women"
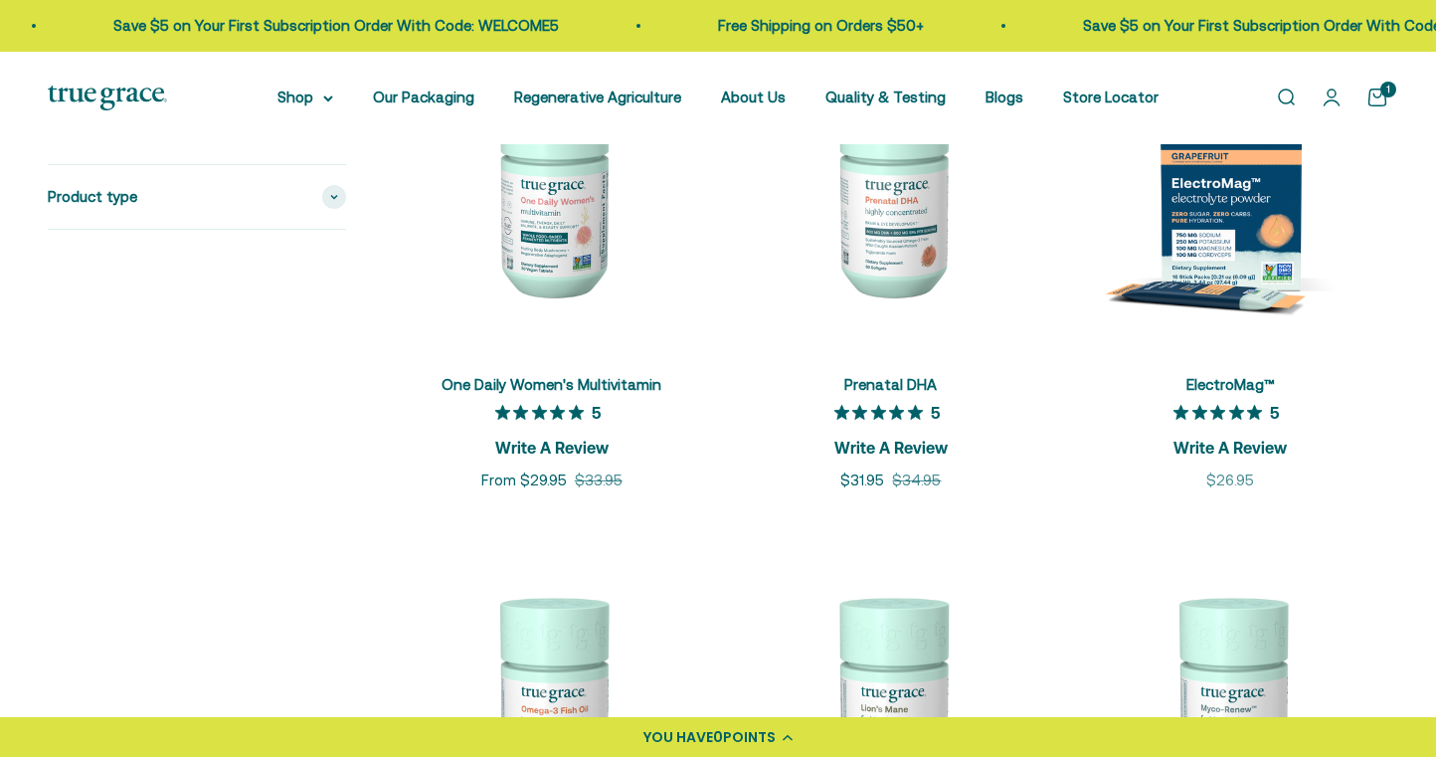
scroll to position [880, 0]
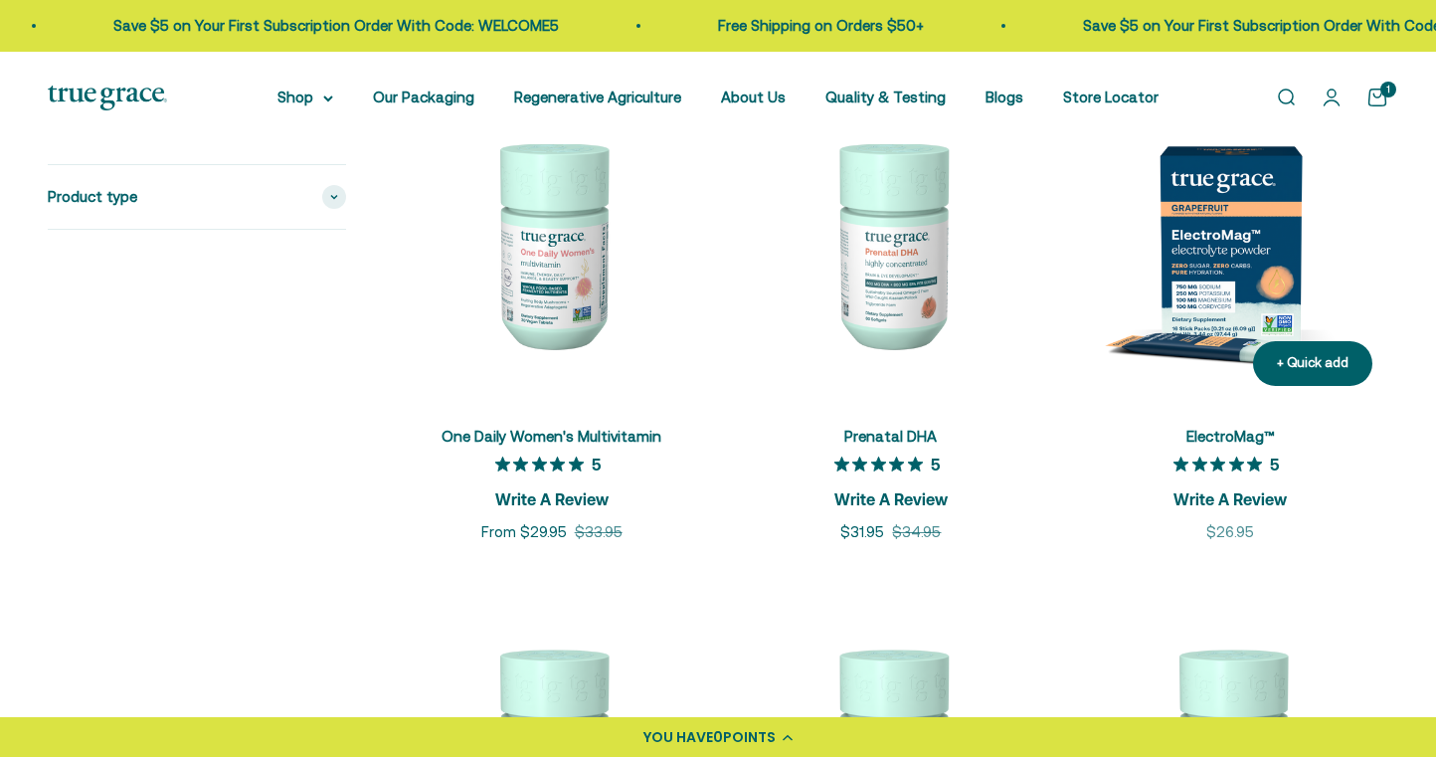
click at [1233, 257] on img at bounding box center [1230, 243] width 315 height 315
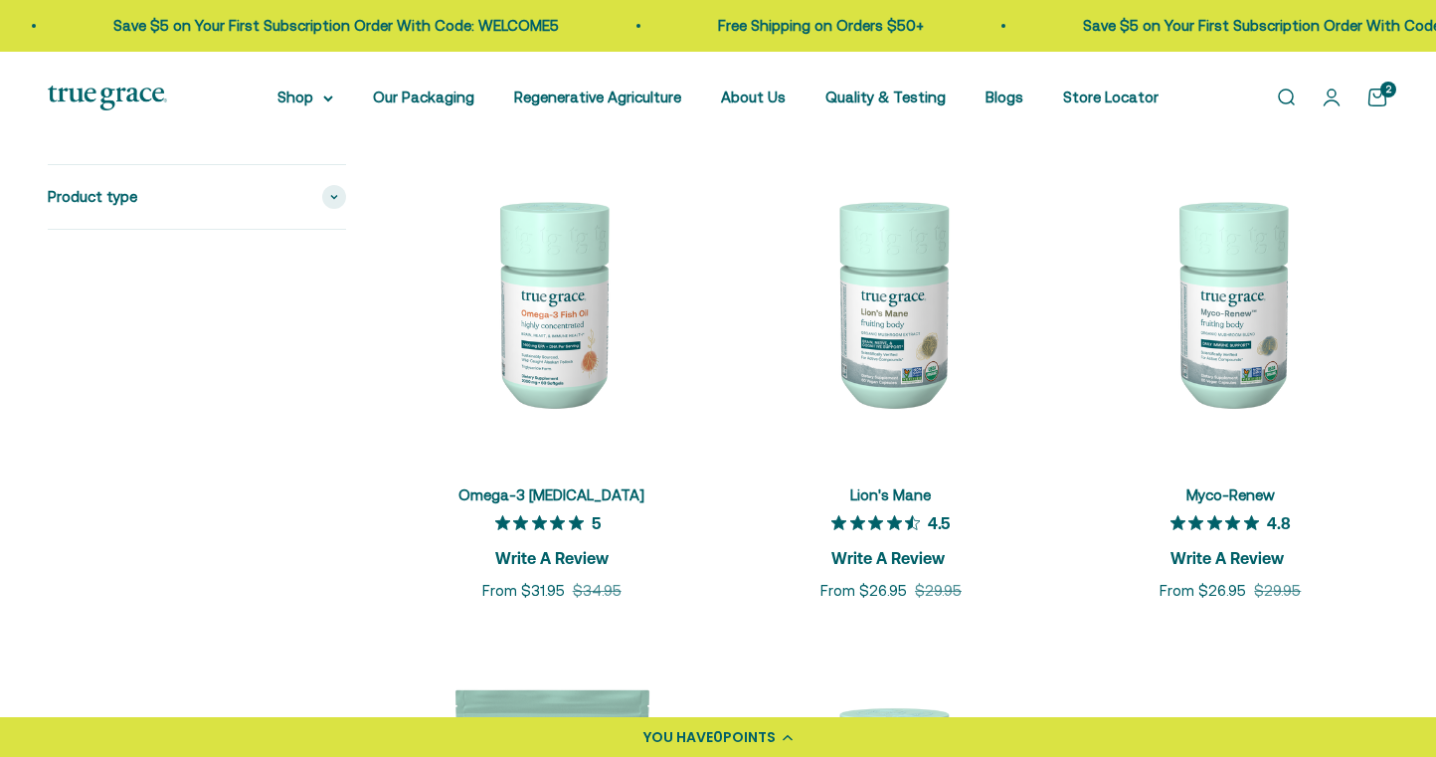
scroll to position [1322, 0]
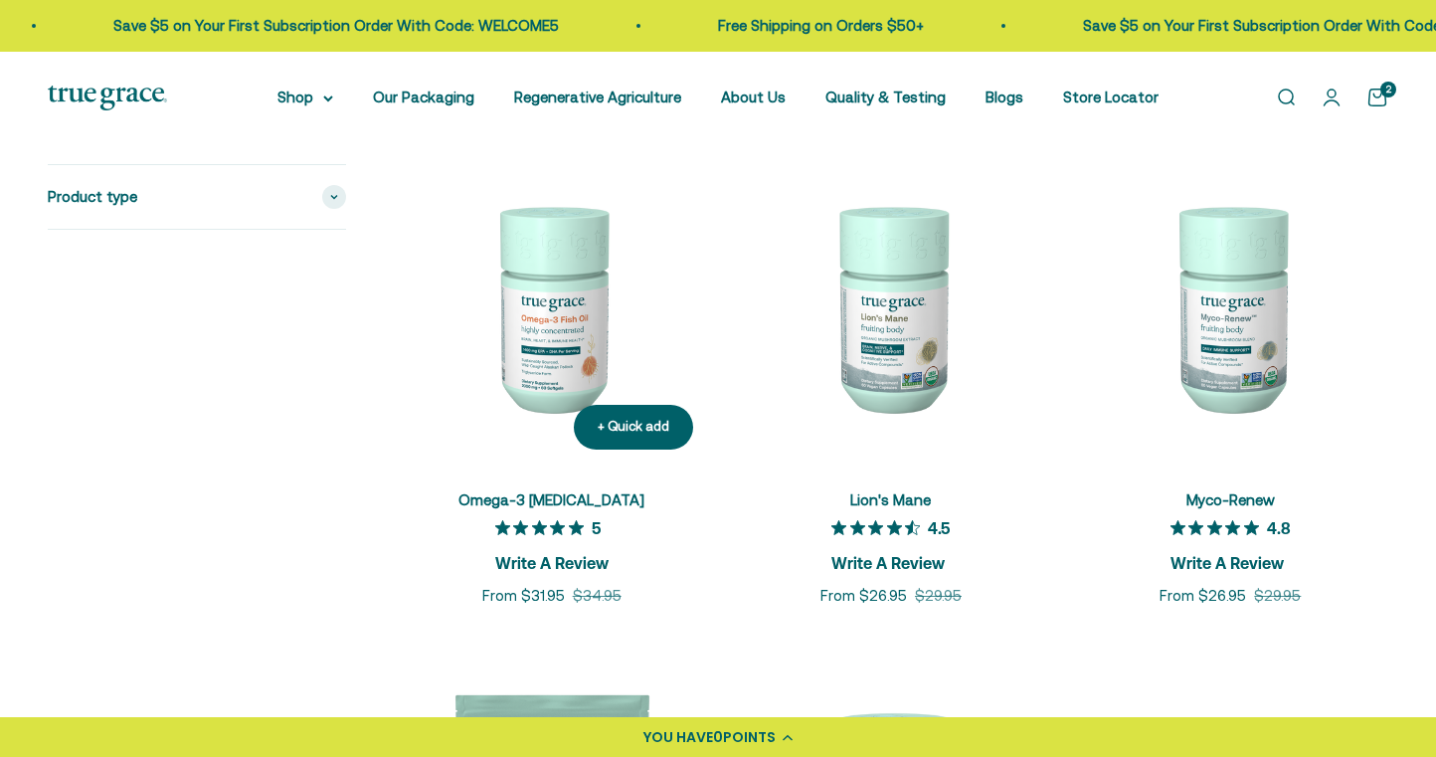
click at [542, 328] on img at bounding box center [551, 306] width 315 height 315
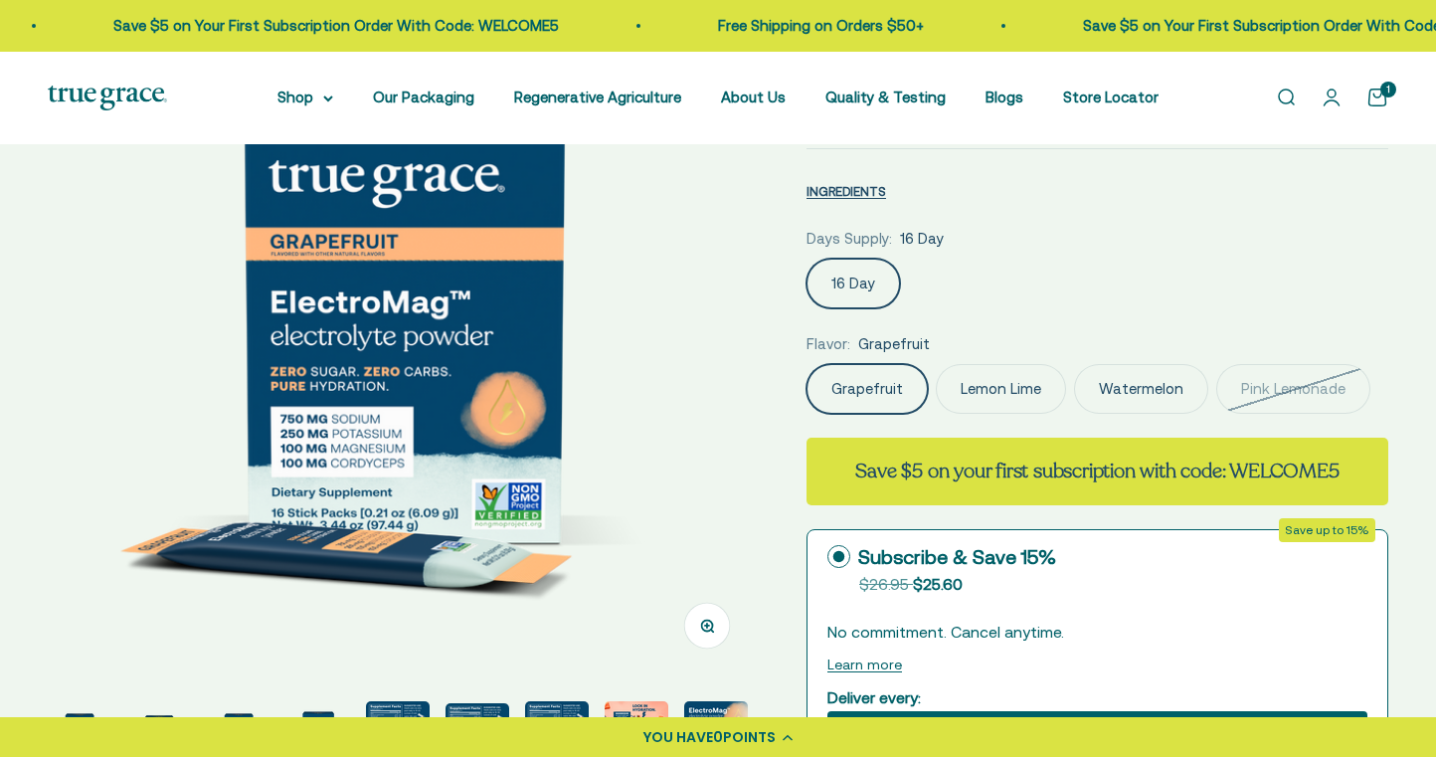
scroll to position [227, 0]
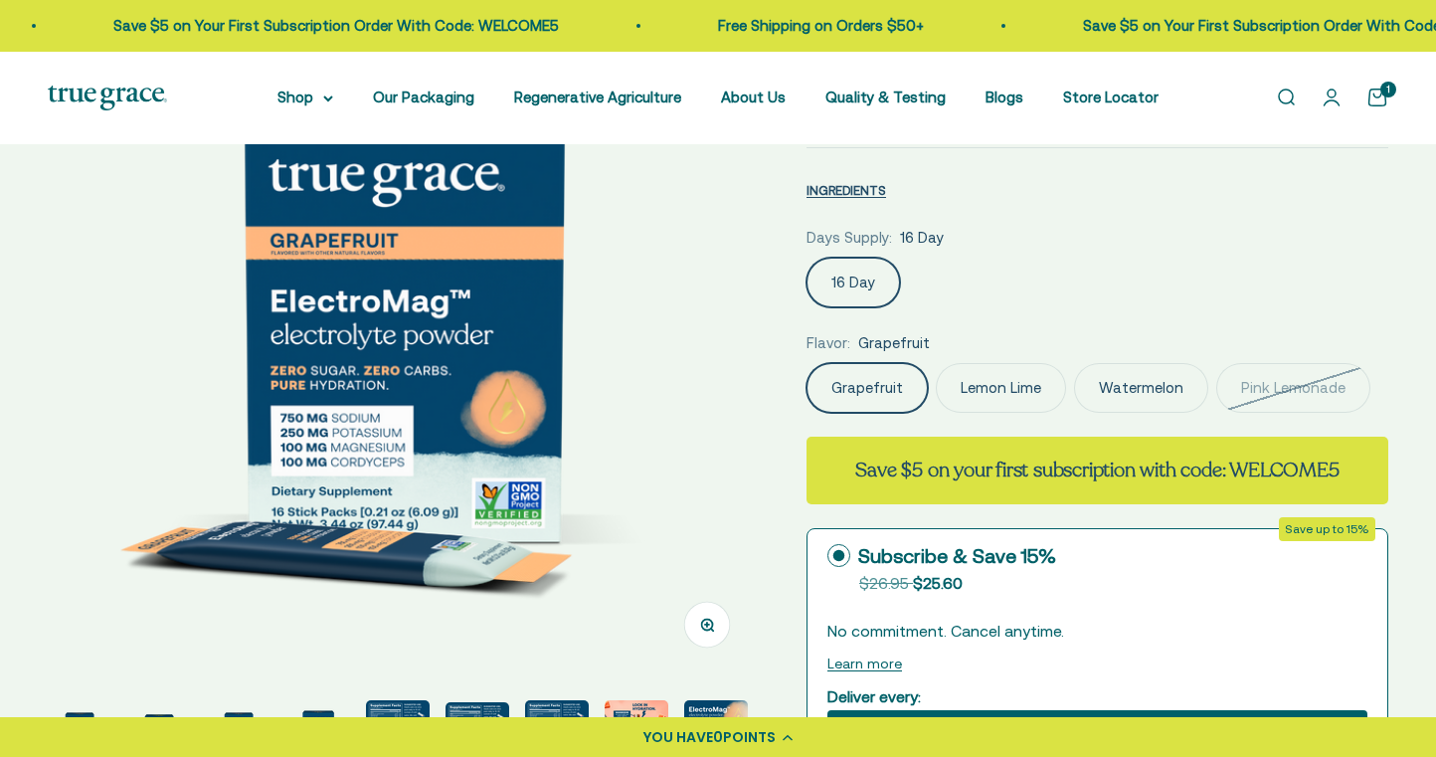
click at [1148, 389] on label "Watermelon" at bounding box center [1141, 388] width 134 height 50
click at [806, 363] on input "Watermelon" at bounding box center [805, 362] width 1 height 1
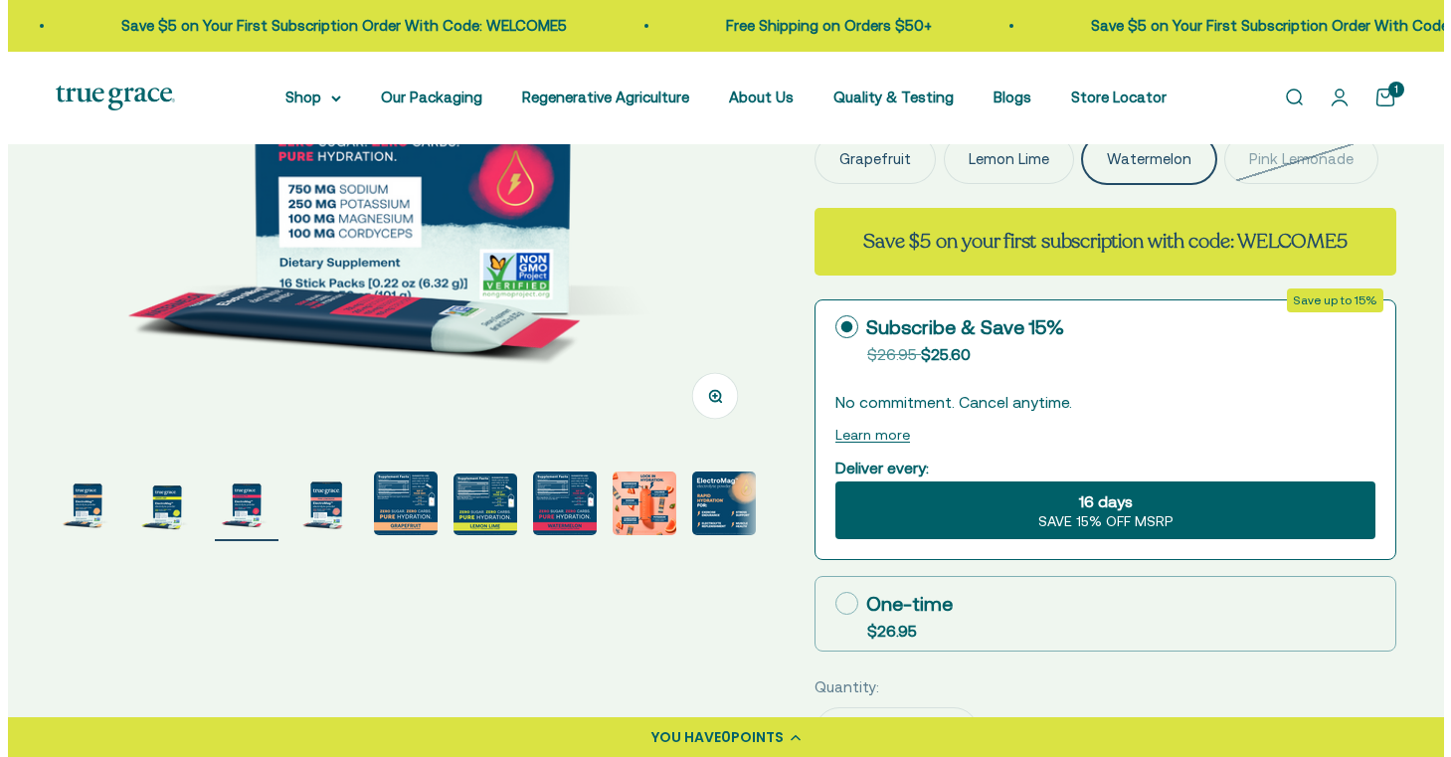
scroll to position [538, 0]
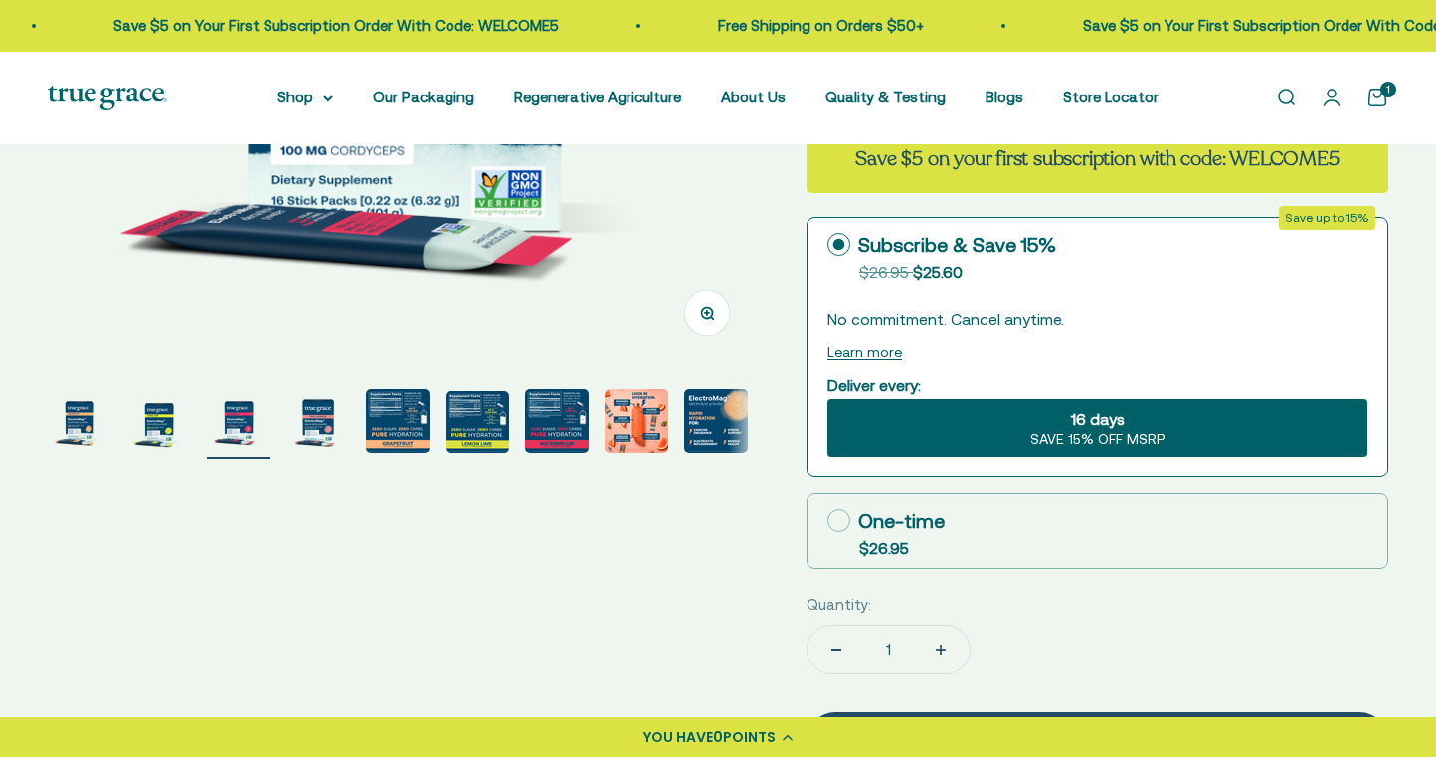
click at [841, 521] on icon at bounding box center [838, 520] width 23 height 23
click at [827, 521] on input "One-time $26.95" at bounding box center [826, 520] width 1 height 1
radio input "true"
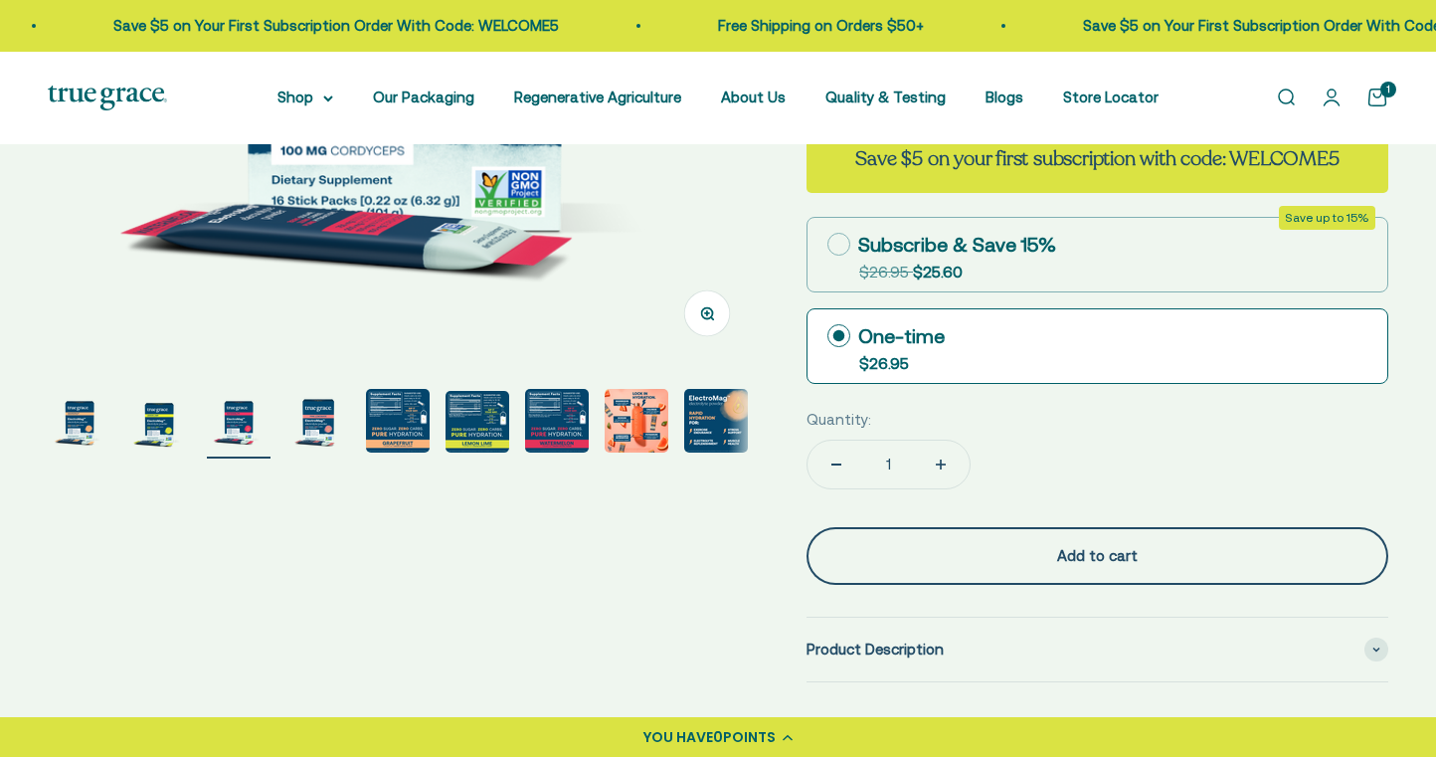
click at [942, 564] on button "Add to cart" at bounding box center [1097, 556] width 582 height 58
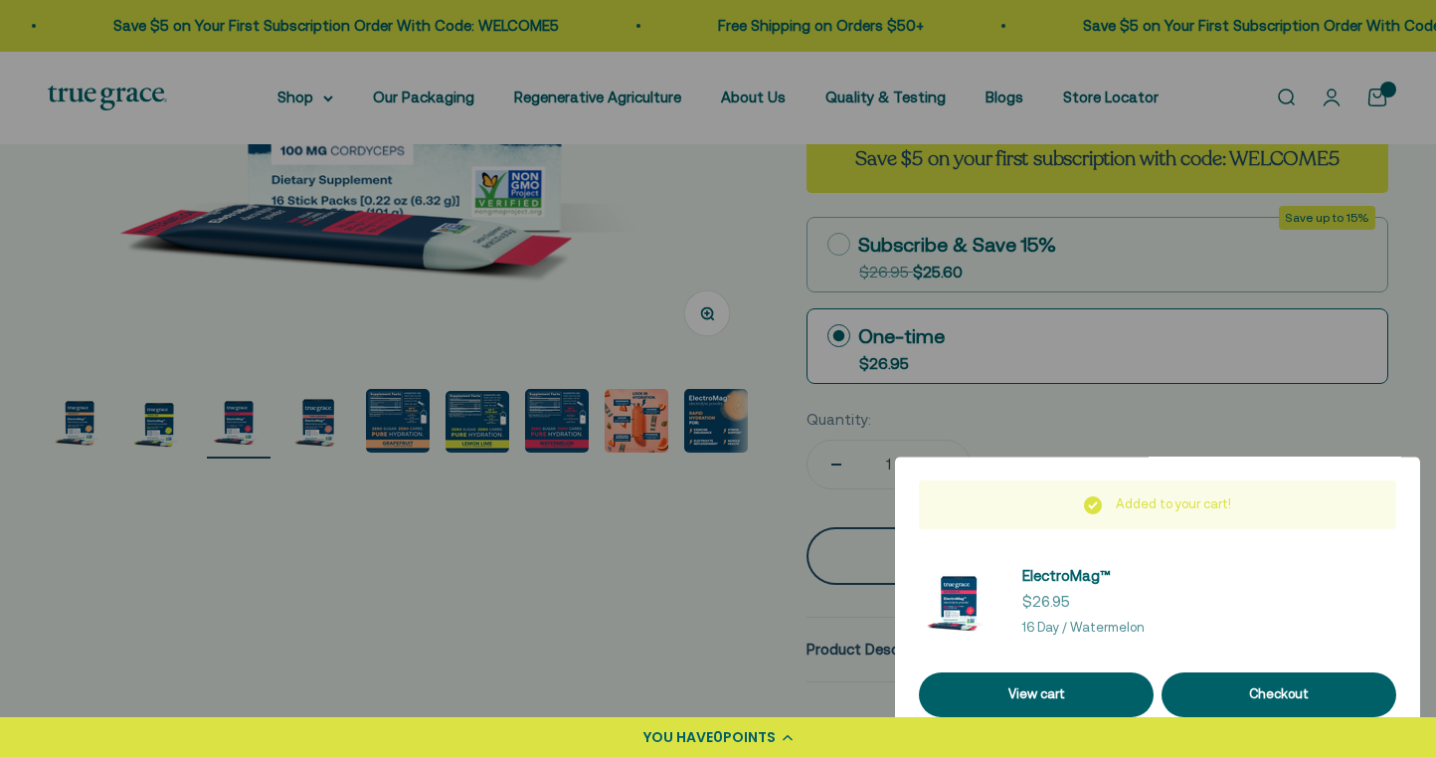
scroll to position [0, 1487]
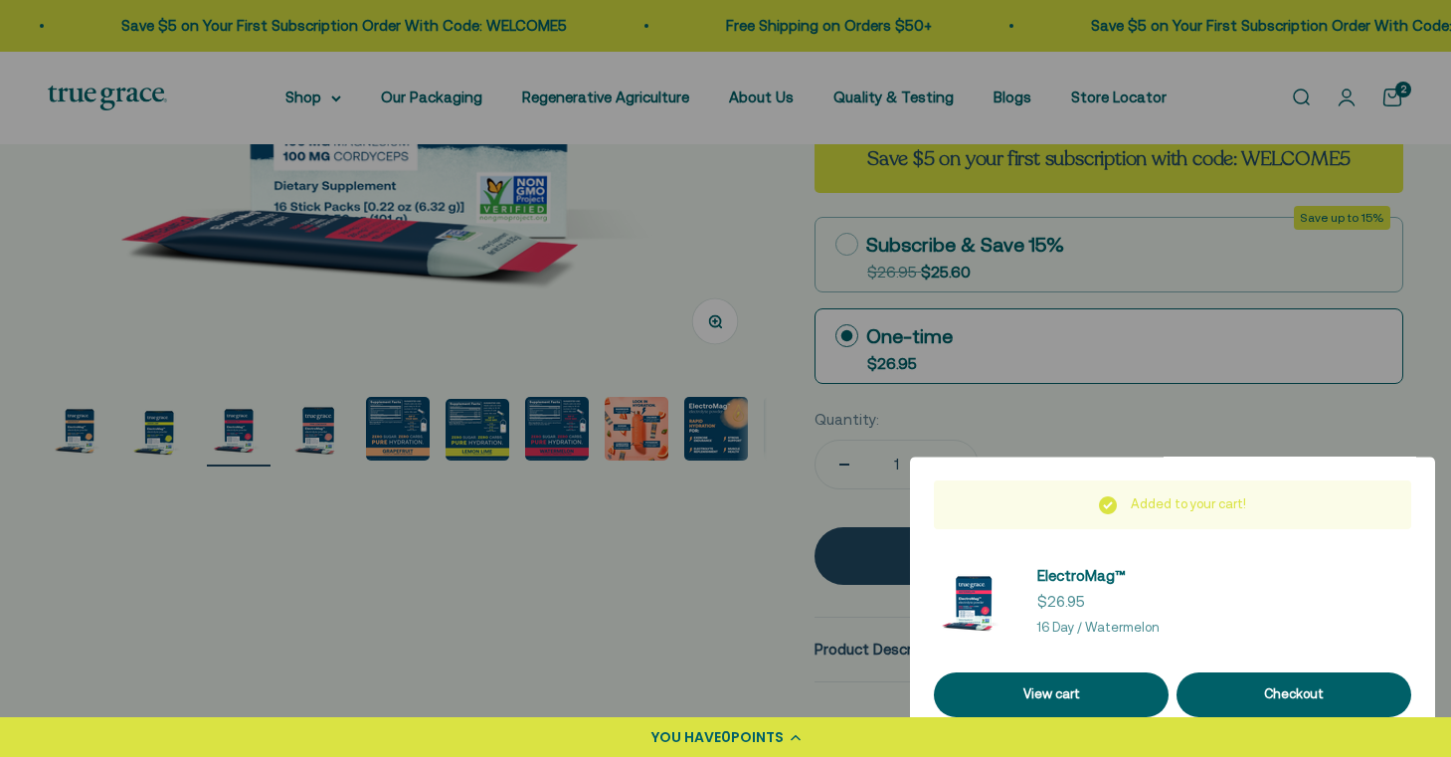
click at [556, 422] on div at bounding box center [725, 378] width 1451 height 757
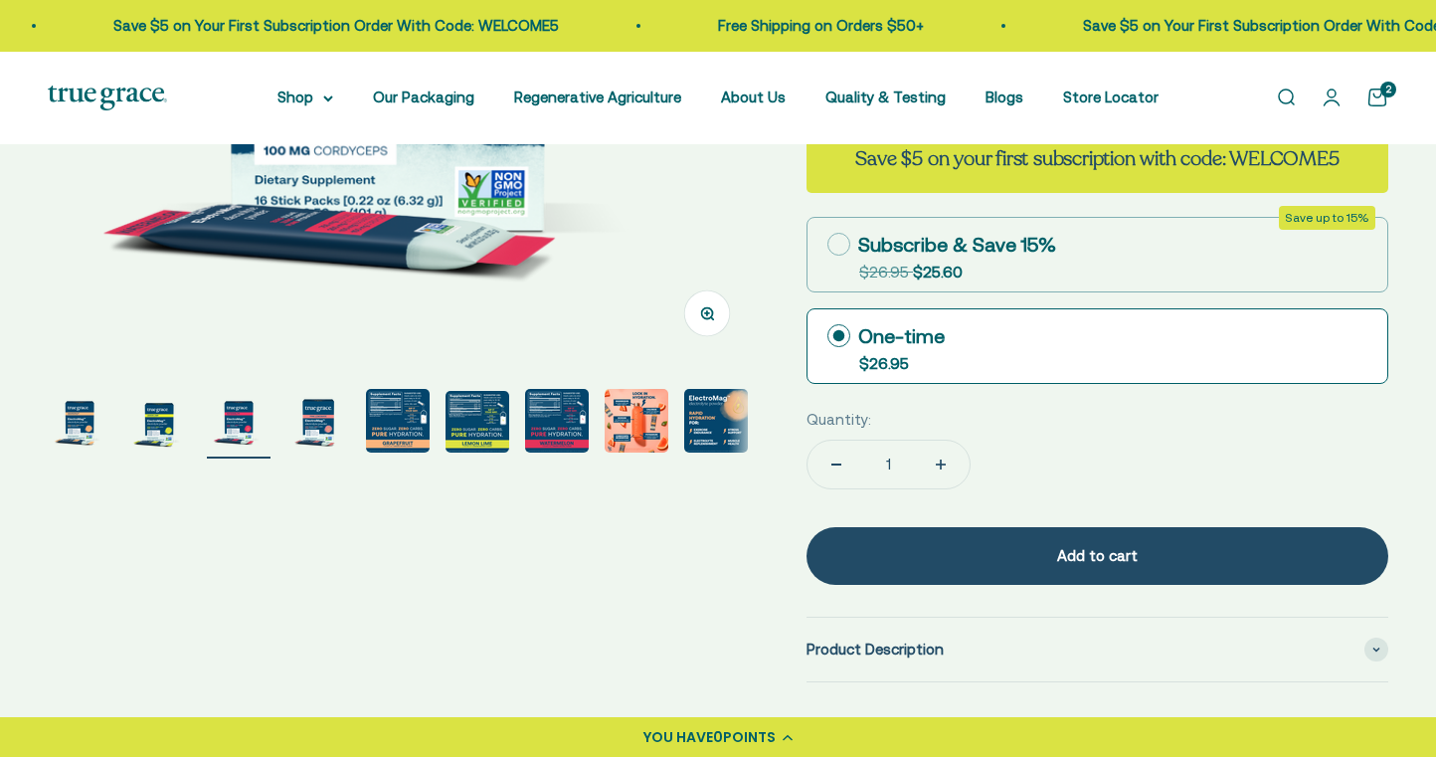
scroll to position [0, 1470]
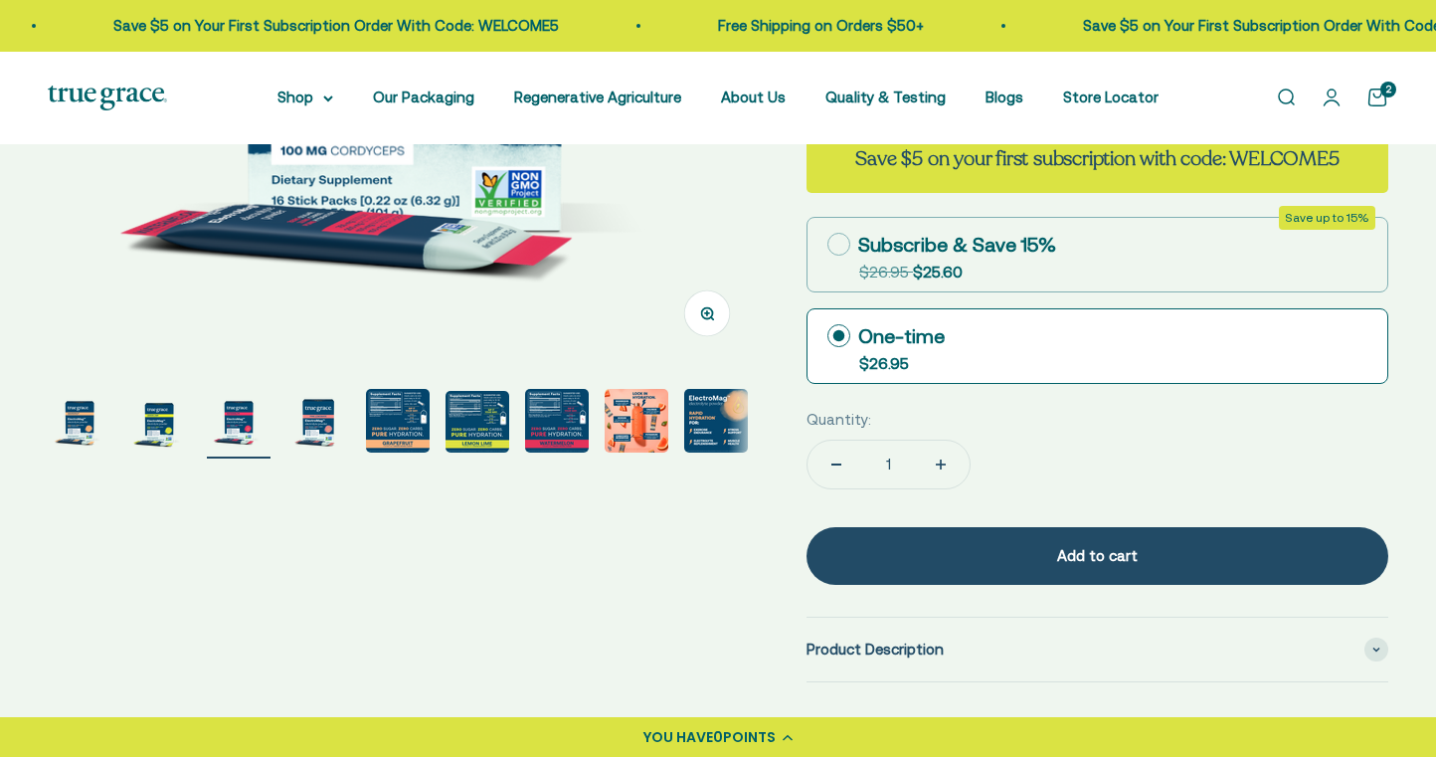
click at [556, 422] on img "Go to item 7" at bounding box center [557, 421] width 64 height 64
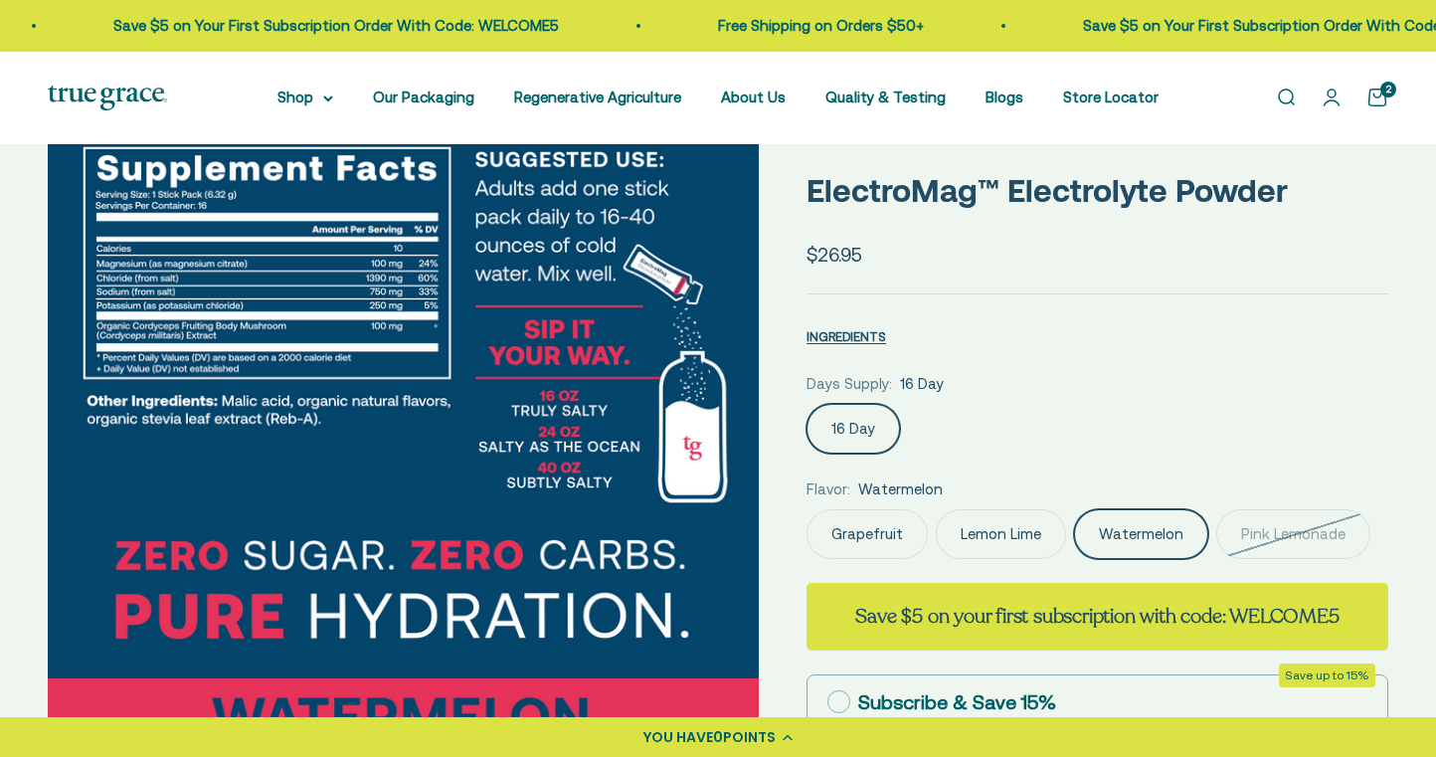
scroll to position [0, 0]
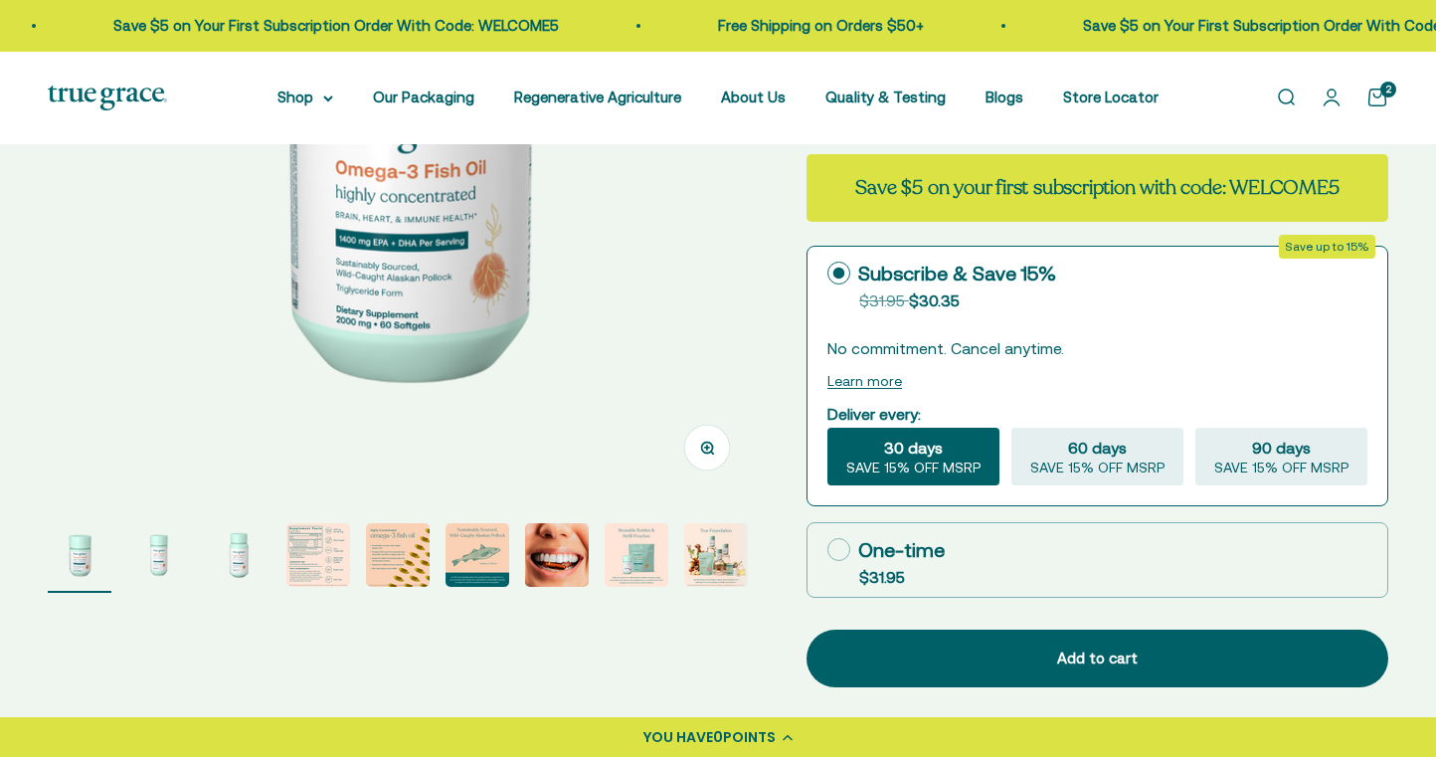
scroll to position [414, 0]
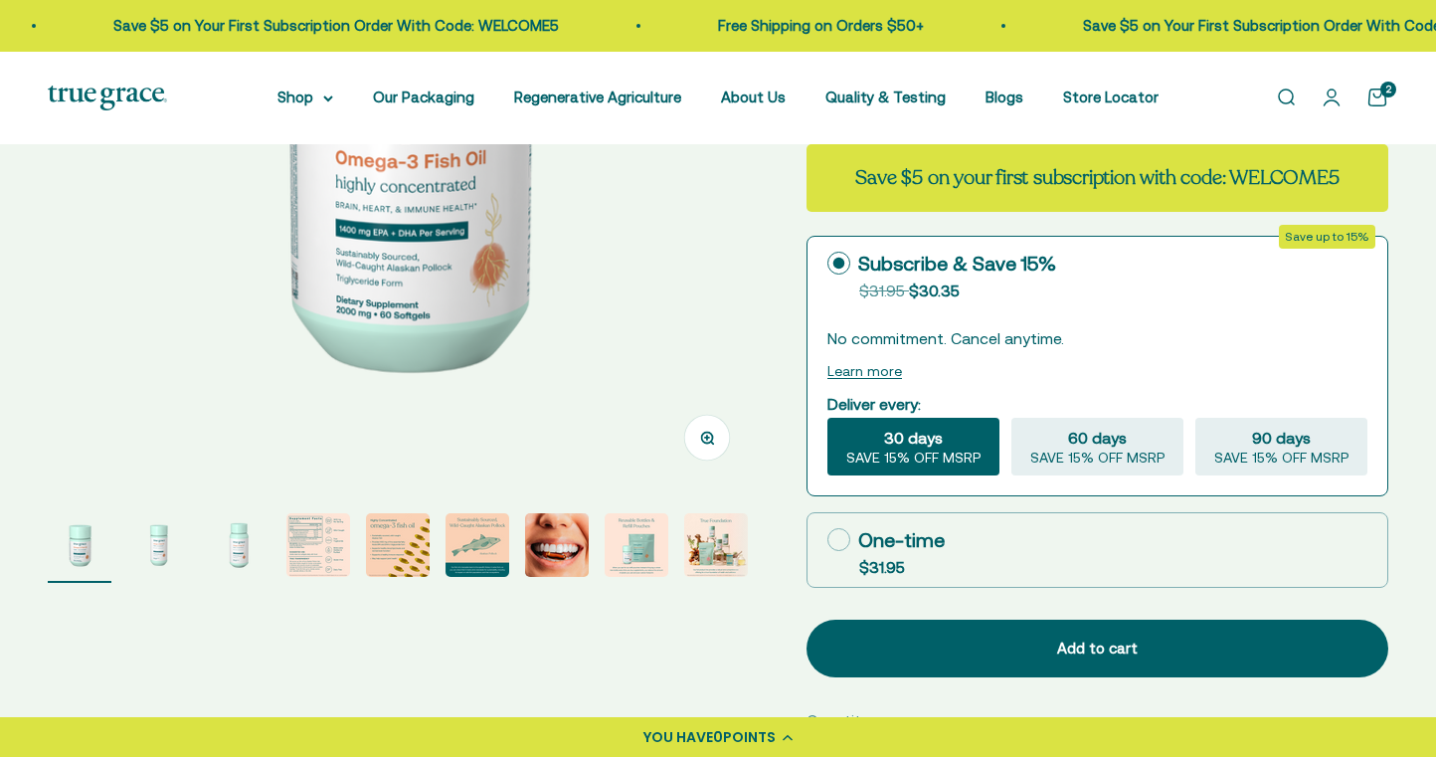
click at [842, 542] on icon at bounding box center [838, 539] width 23 height 23
click at [827, 540] on input "One-time $31.95" at bounding box center [826, 539] width 1 height 1
radio input "true"
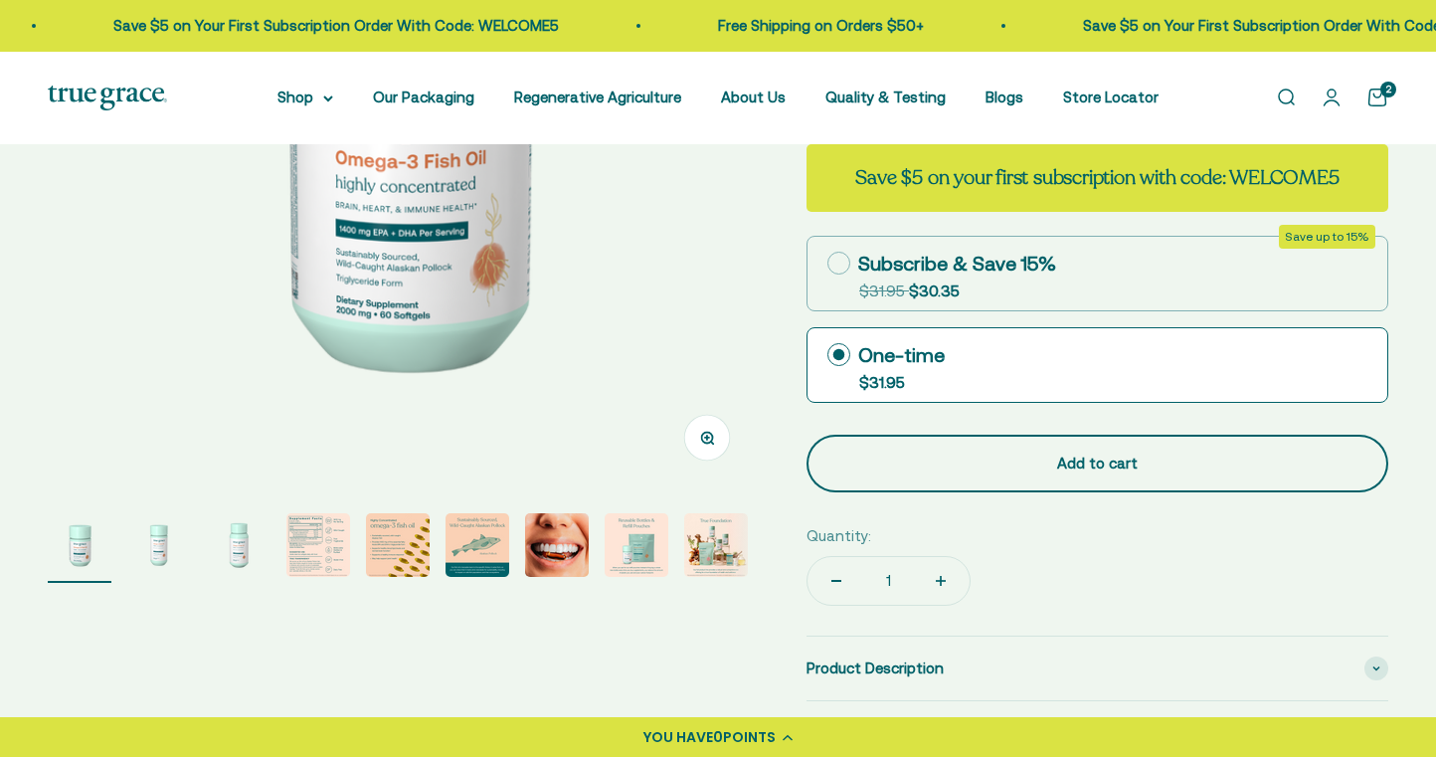
click at [1038, 476] on button "Add to cart" at bounding box center [1097, 464] width 582 height 58
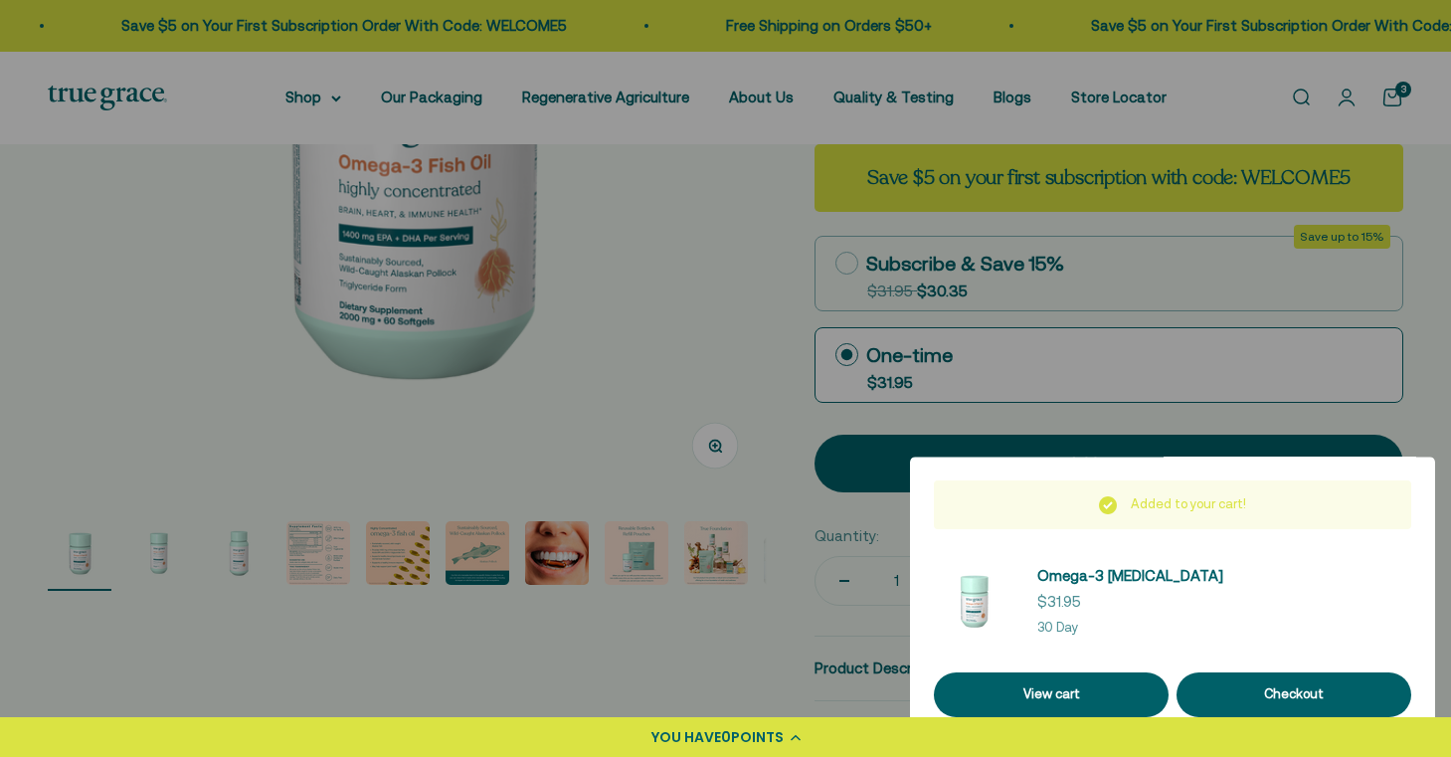
click at [659, 641] on div at bounding box center [725, 378] width 1451 height 757
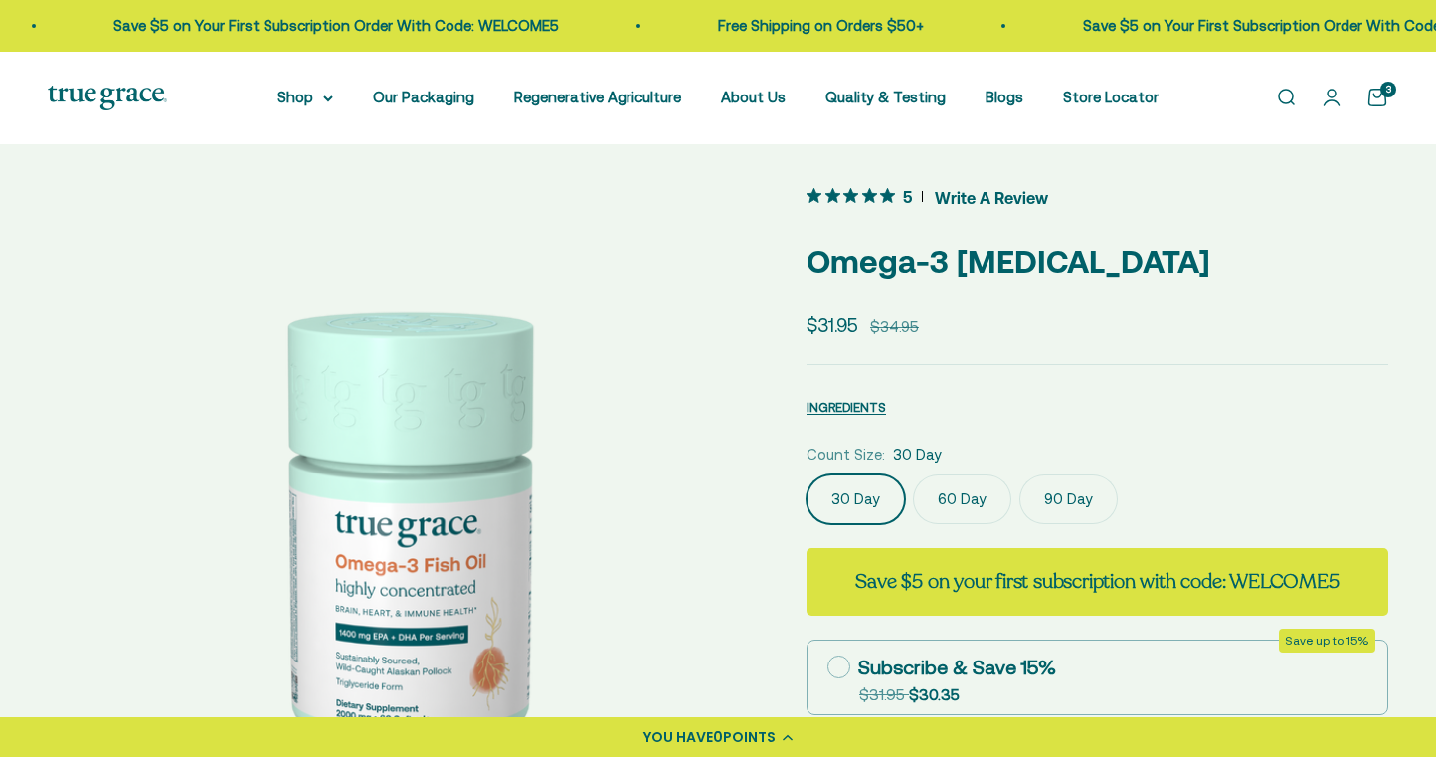
scroll to position [0, 0]
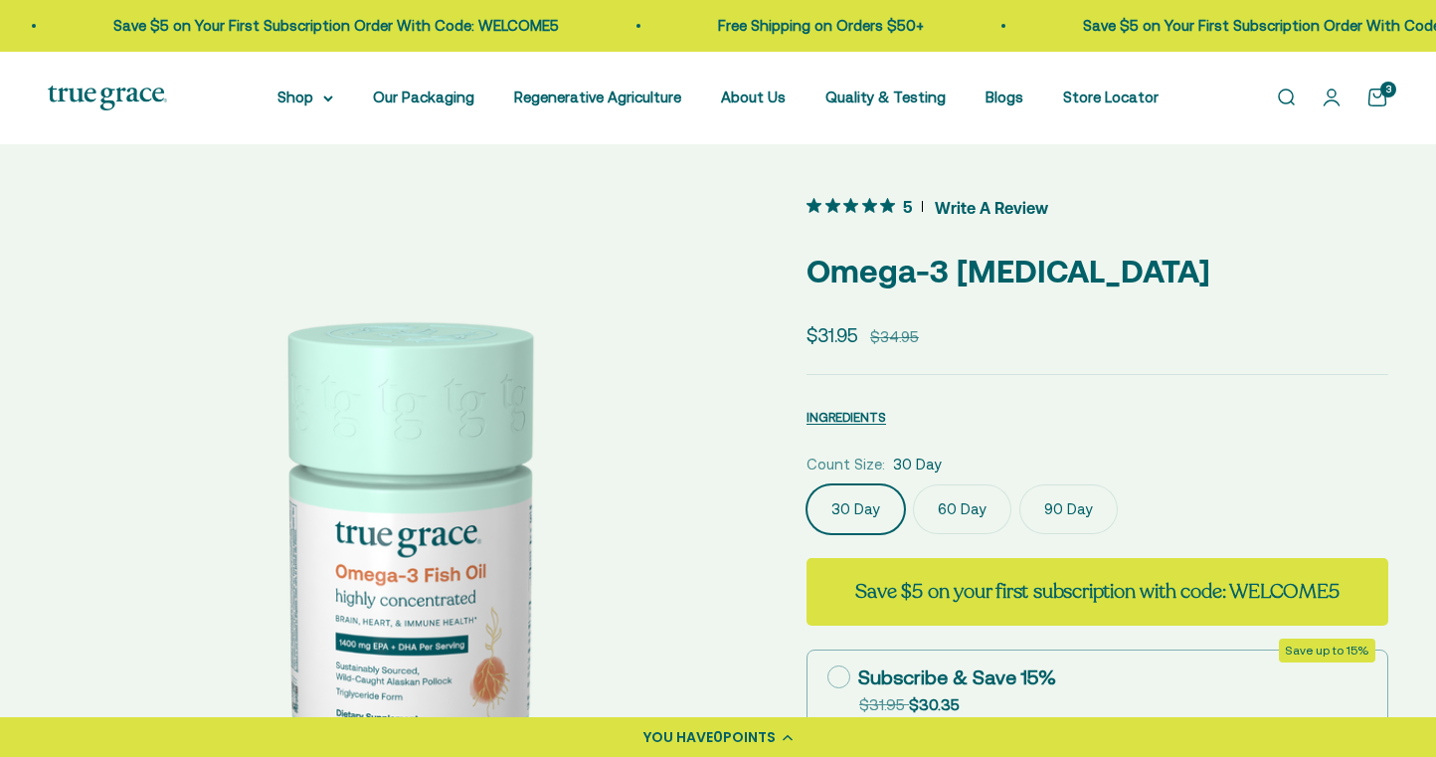
click at [1284, 98] on link "Open search" at bounding box center [1286, 98] width 22 height 22
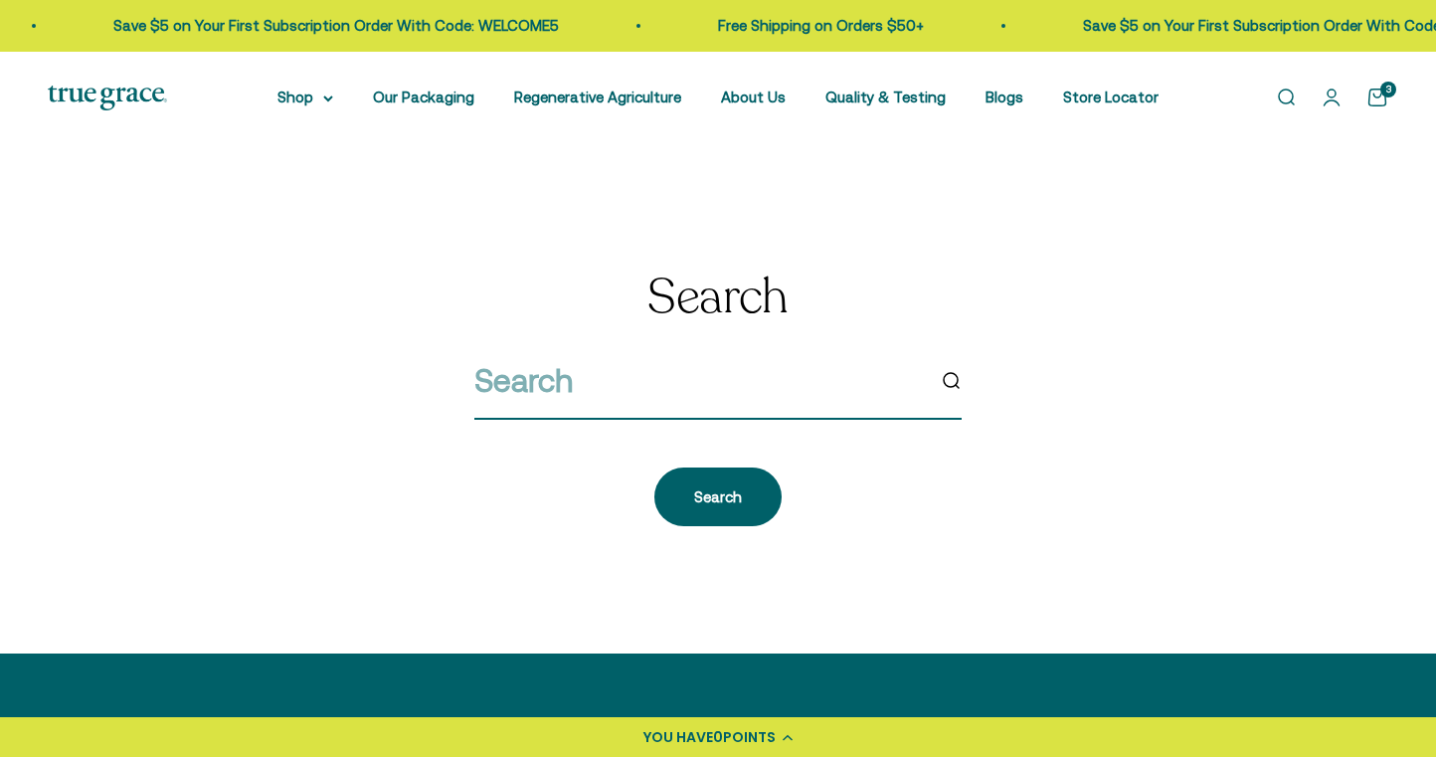
click at [677, 402] on input "search" at bounding box center [698, 380] width 449 height 51
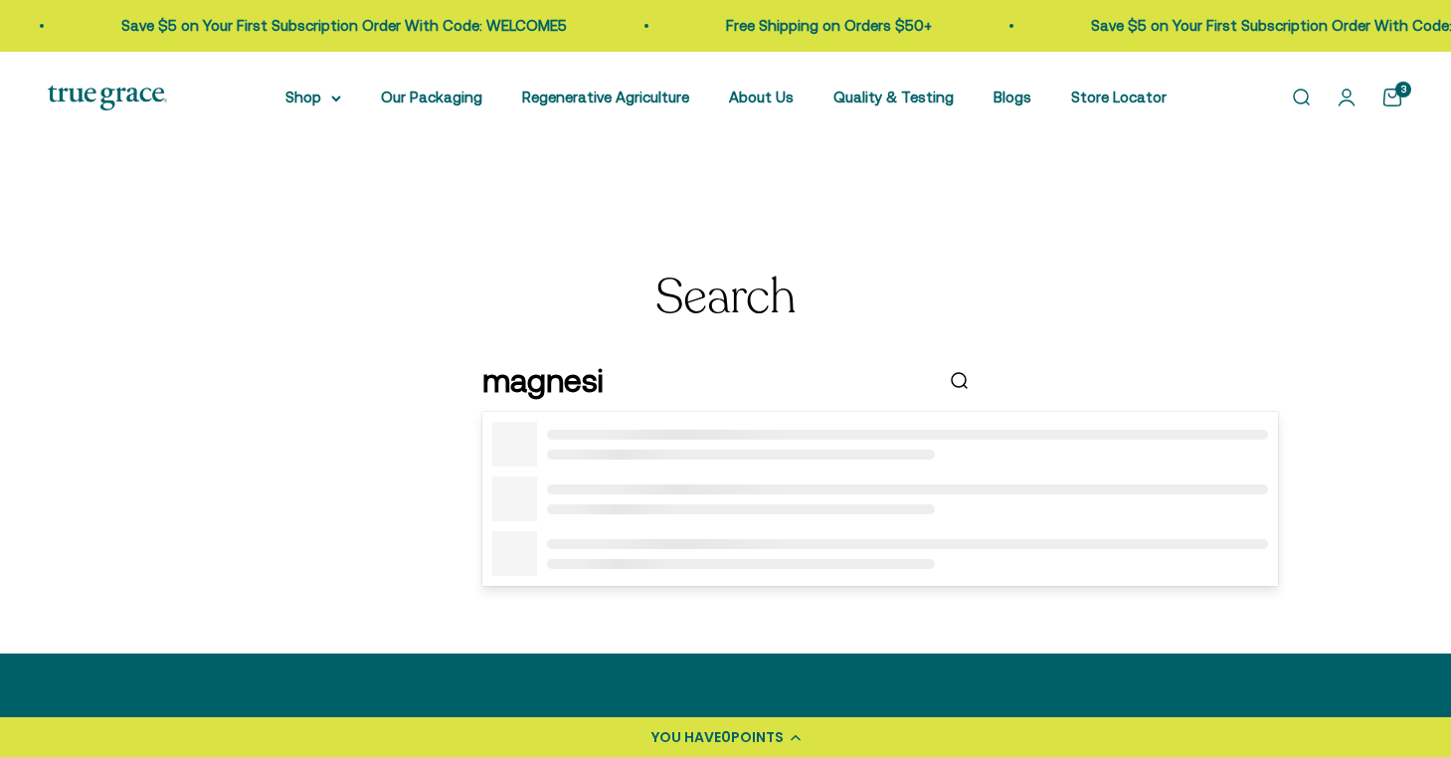
type input "magnesiu"
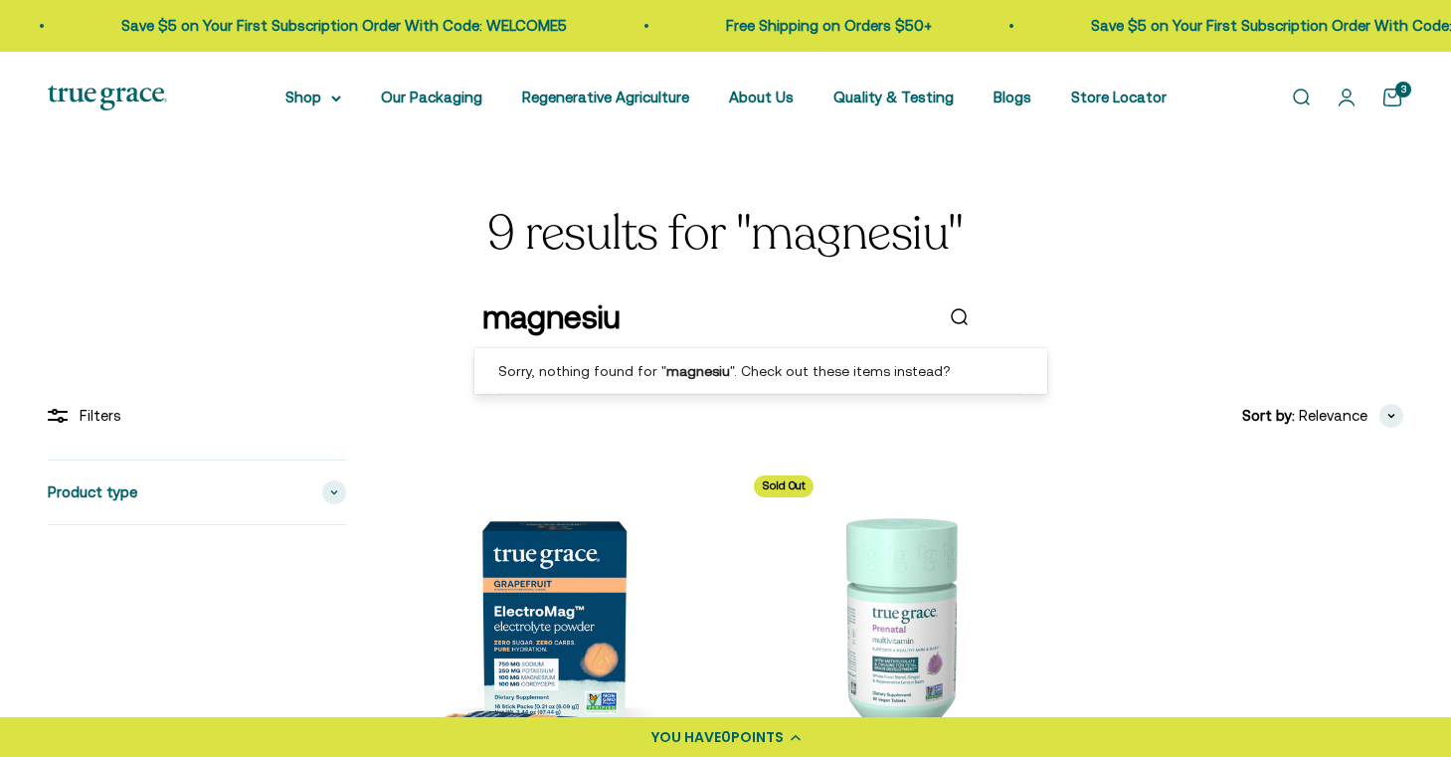
click at [650, 315] on input "magnesiu" at bounding box center [706, 316] width 449 height 51
type input "magnesium"
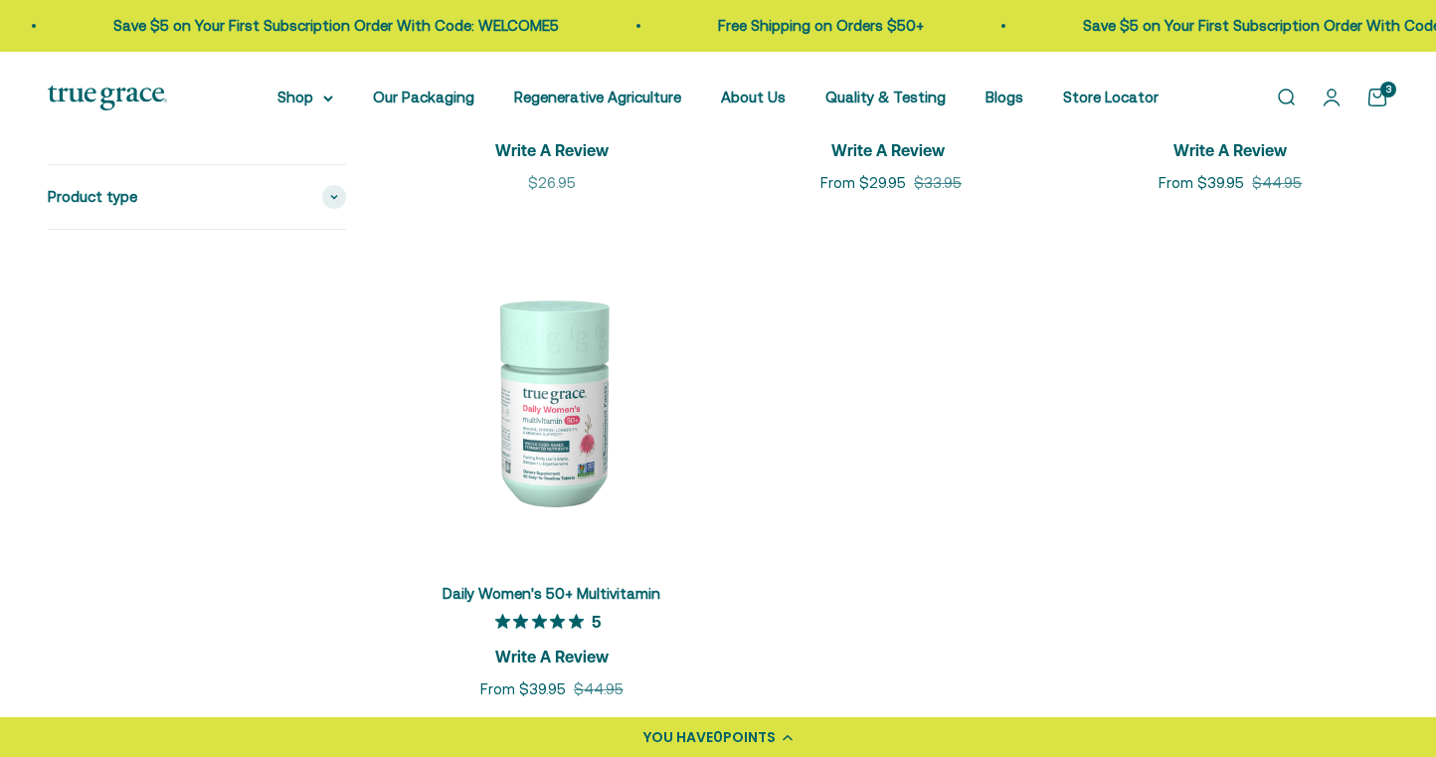
scroll to position [711, 0]
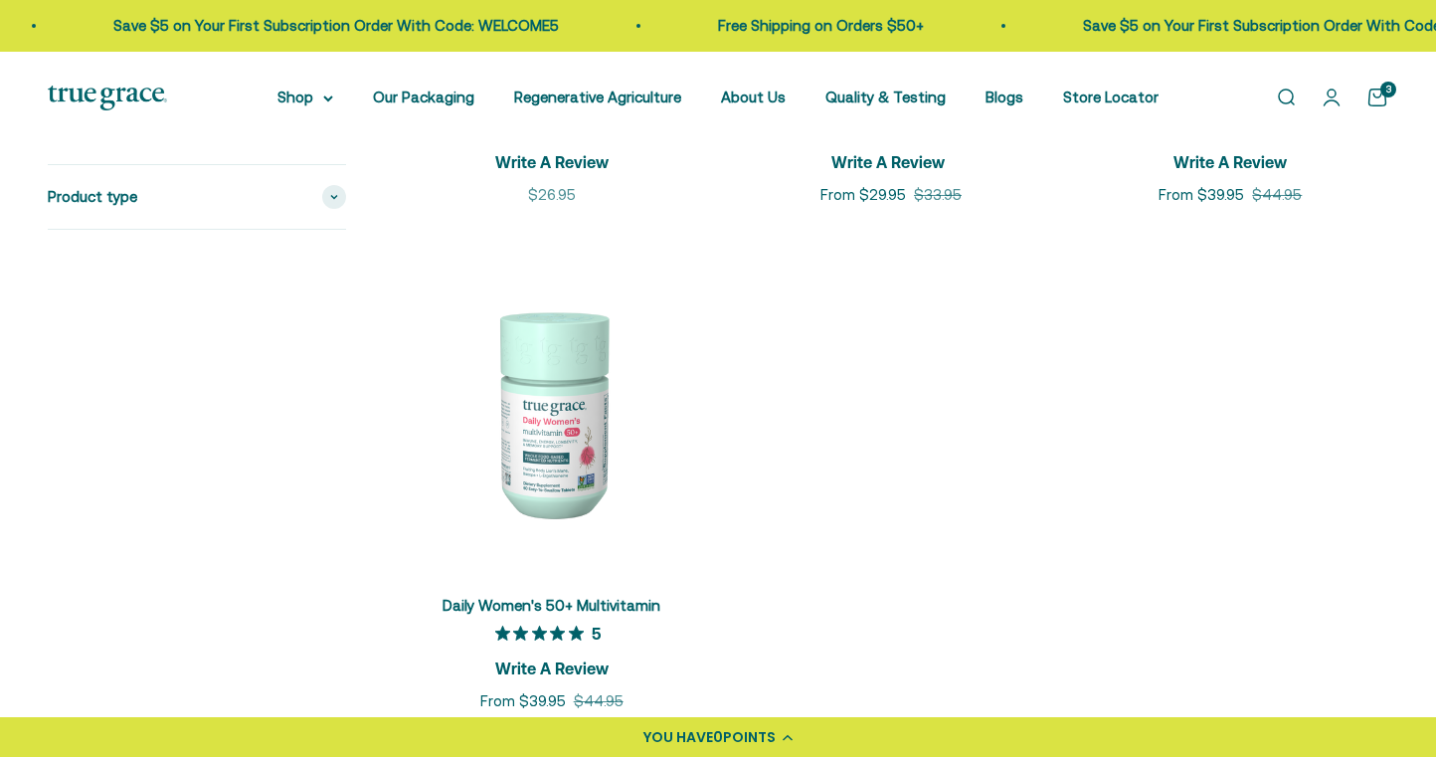
click at [1381, 97] on div "3" at bounding box center [1388, 90] width 16 height 16
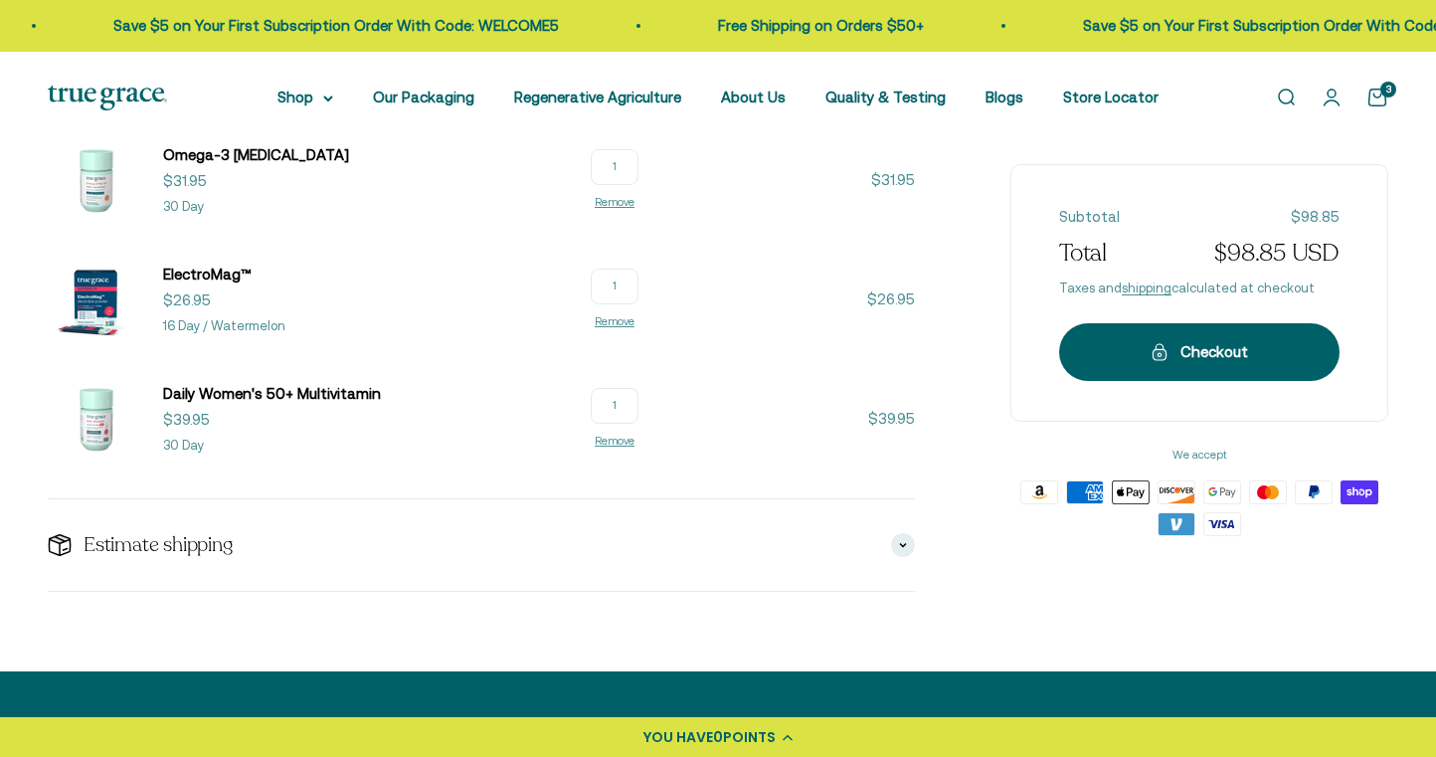
scroll to position [382, 0]
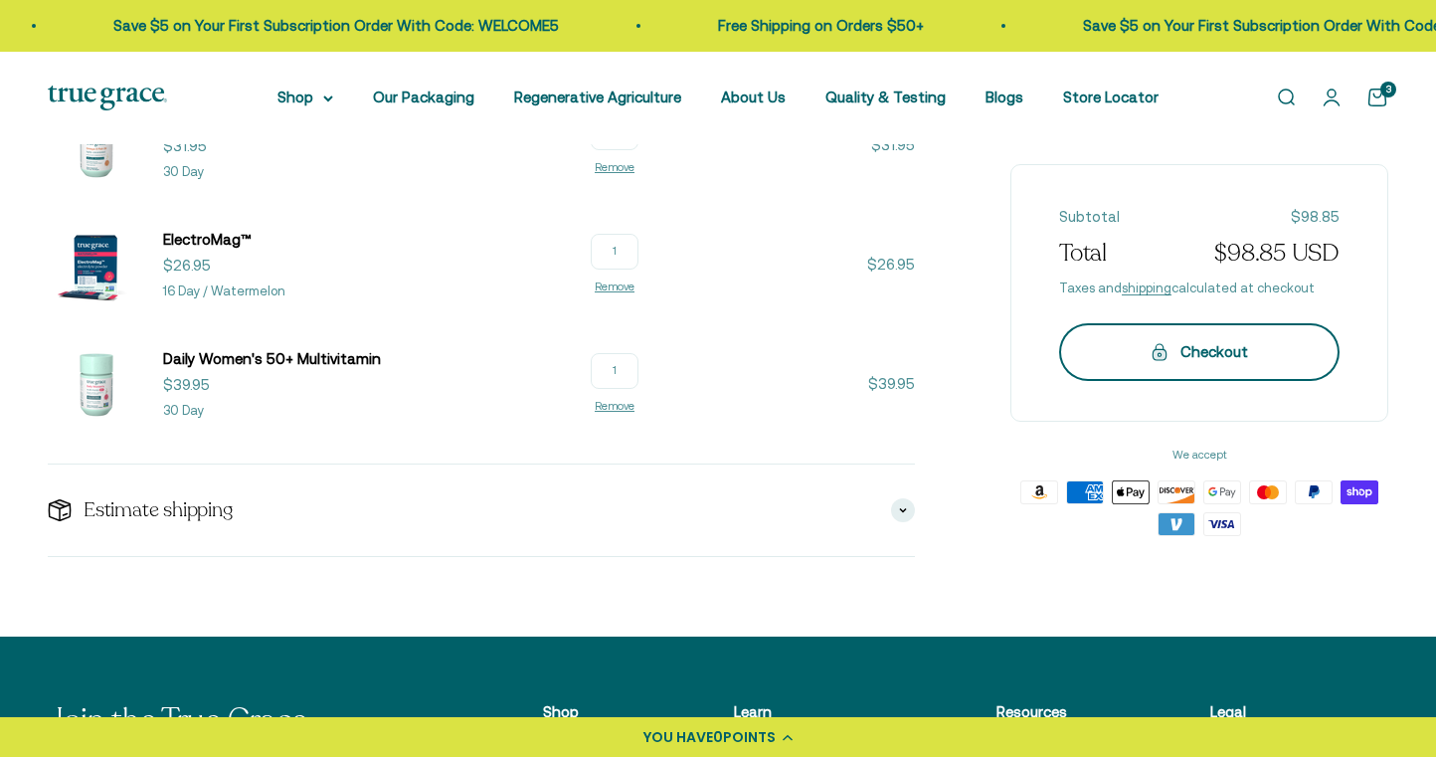
click at [1194, 364] on button "Checkout" at bounding box center [1199, 351] width 280 height 58
